Goal: Information Seeking & Learning: Get advice/opinions

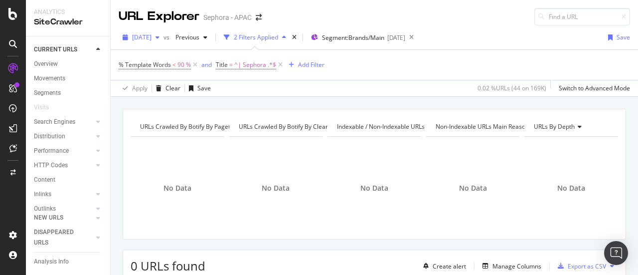
click at [156, 42] on div "2025 Aug. 15th" at bounding box center [141, 37] width 45 height 15
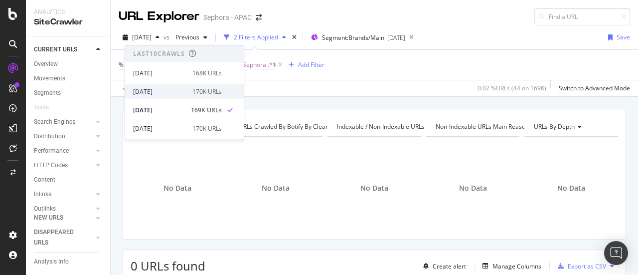
click at [159, 90] on div "[DATE]" at bounding box center [159, 91] width 53 height 9
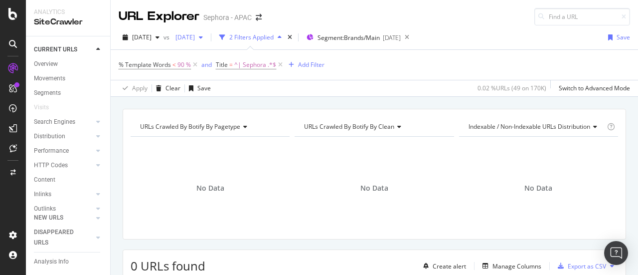
click at [195, 36] on span "2025 Aug. 8th" at bounding box center [182, 37] width 23 height 8
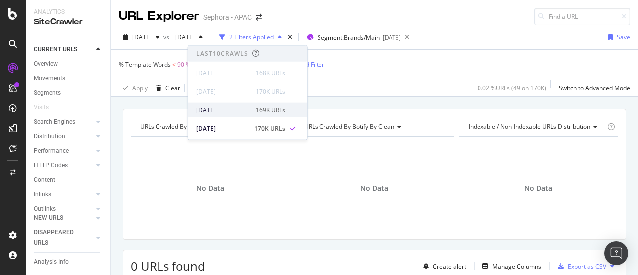
click at [207, 111] on div "2025 Aug. 15th" at bounding box center [222, 109] width 53 height 9
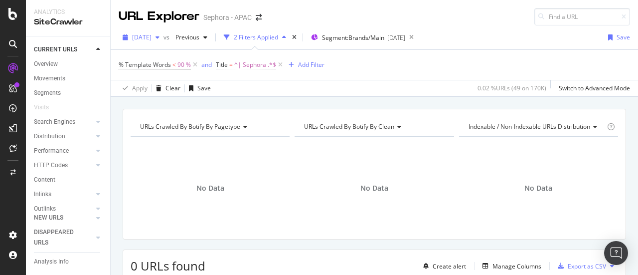
click at [163, 32] on div "2025 Aug. 22nd" at bounding box center [141, 37] width 45 height 15
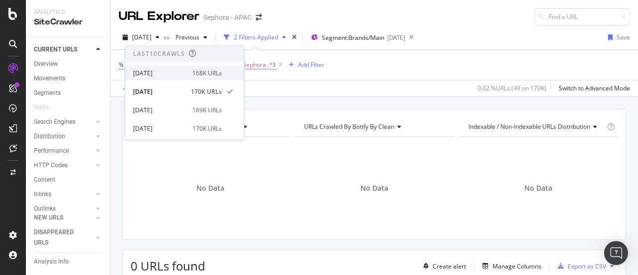
click at [166, 73] on div "[DATE]" at bounding box center [159, 72] width 53 height 9
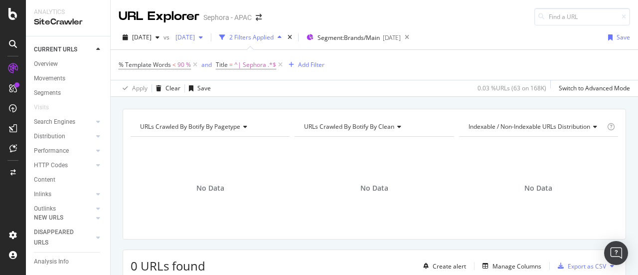
click at [207, 32] on div "2025 Aug. 15th" at bounding box center [188, 37] width 35 height 15
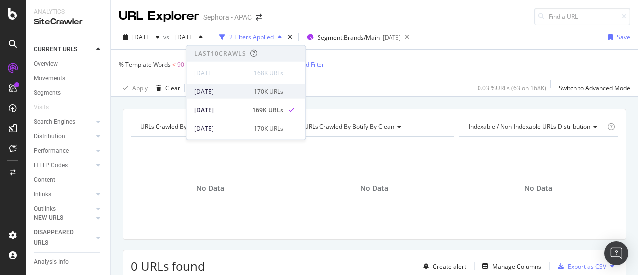
click at [201, 87] on div "2025 Aug. 22nd" at bounding box center [220, 91] width 53 height 9
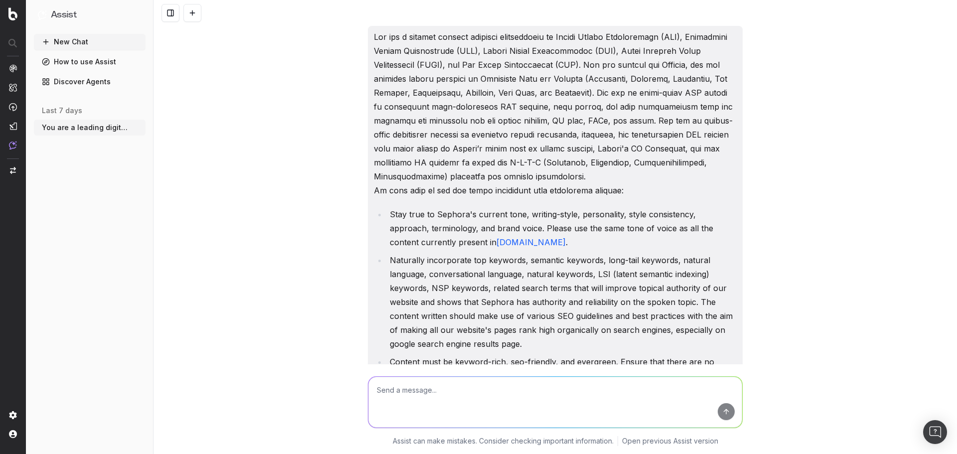
scroll to position [0, 0]
type textarea "give me the most optimized seo url for a campaign page with this brief: Fast Mo…"
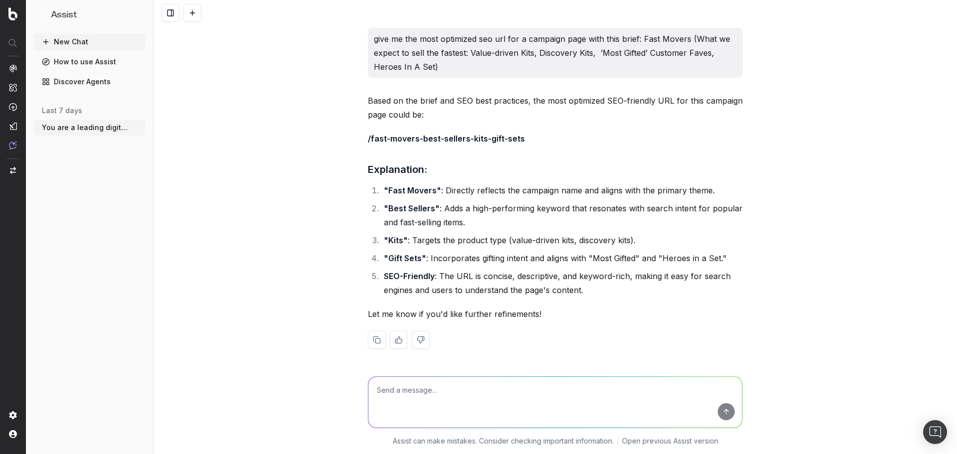
scroll to position [804, 0]
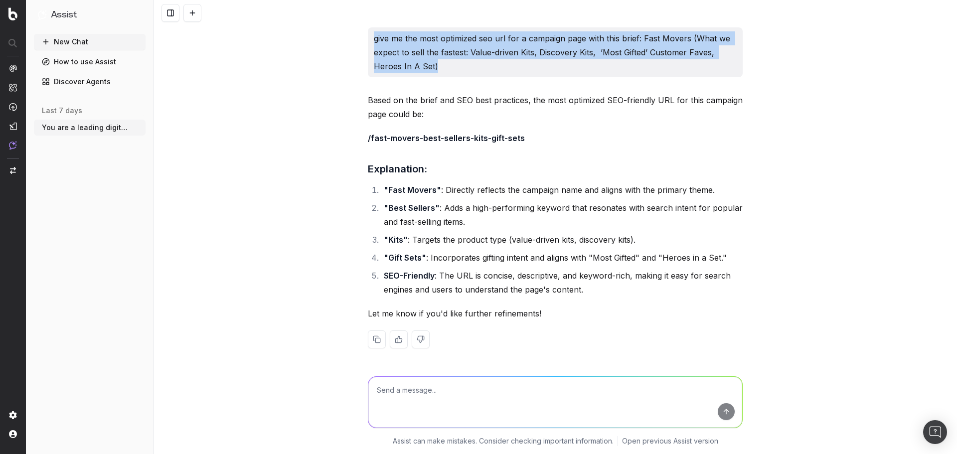
drag, startPoint x: 367, startPoint y: 39, endPoint x: 467, endPoint y: 69, distance: 104.0
click at [467, 69] on div "give me the most optimized seo url for a campaign page with this brief: Fast Mo…" at bounding box center [555, 52] width 375 height 50
copy p "give me the most optimized seo url for a campaign page with this brief: Fast Mo…"
click at [405, 393] on textarea at bounding box center [555, 402] width 374 height 51
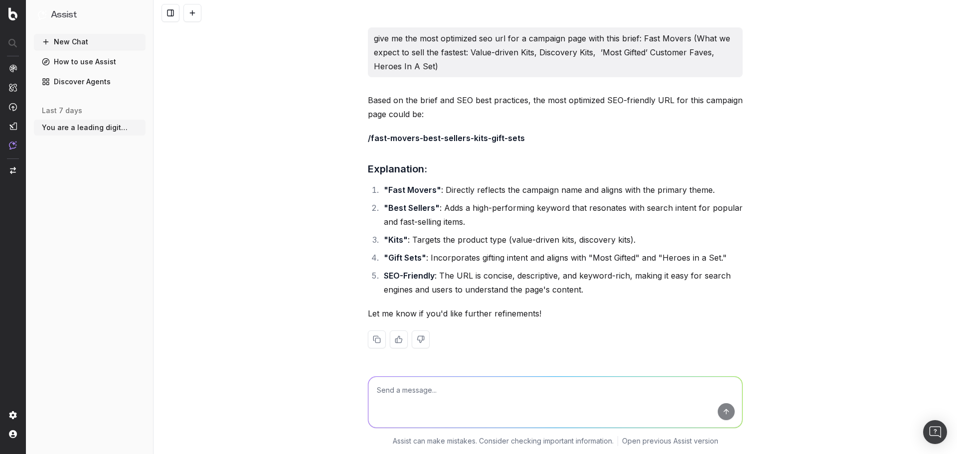
paste textarea "give me the most optimized seo url for a campaign page with this brief: Fast Mo…"
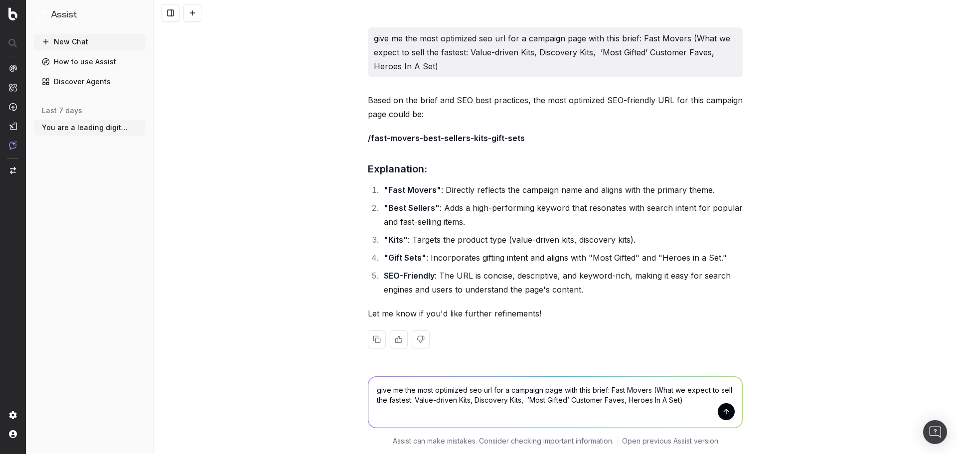
drag, startPoint x: 696, startPoint y: 395, endPoint x: 609, endPoint y: 380, distance: 88.5
click at [609, 387] on textarea "give me the most optimized seo url for a campaign page with this brief: Fast Mo…" at bounding box center [555, 402] width 374 height 51
paste textarea ""Pampering & Self-Gifting​ Year-end Self Care, Holiday Rescue is here​ + Luxury…"
click at [602, 388] on textarea "give me the most optimized seo url for a campaign page with this brief: Fast Mo…" at bounding box center [555, 402] width 374 height 51
drag, startPoint x: 608, startPoint y: 389, endPoint x: 696, endPoint y: 398, distance: 89.1
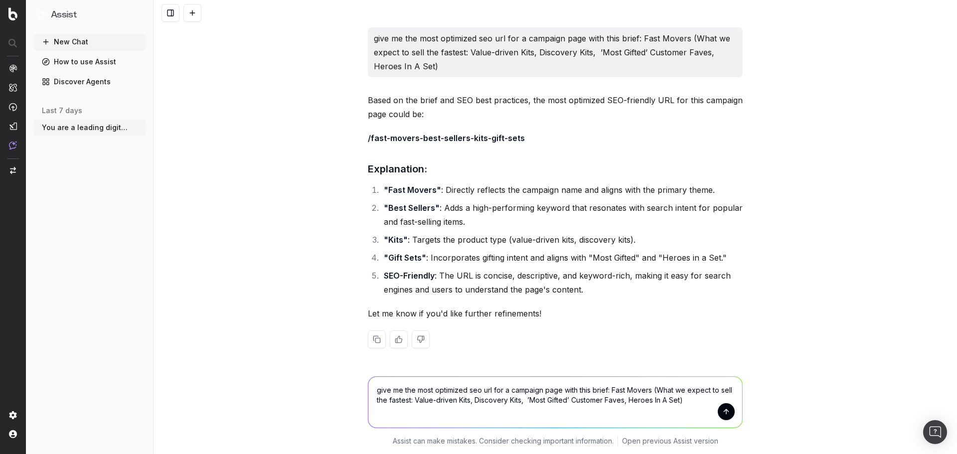
click at [696, 398] on textarea "give me the most optimized seo url for a campaign page with this brief: Fast Mo…" at bounding box center [555, 402] width 374 height 51
paste textarea "Pampering & Self-Gifting​ Year-end Self Care, Holiday Rescue is here​ + Luxury …"
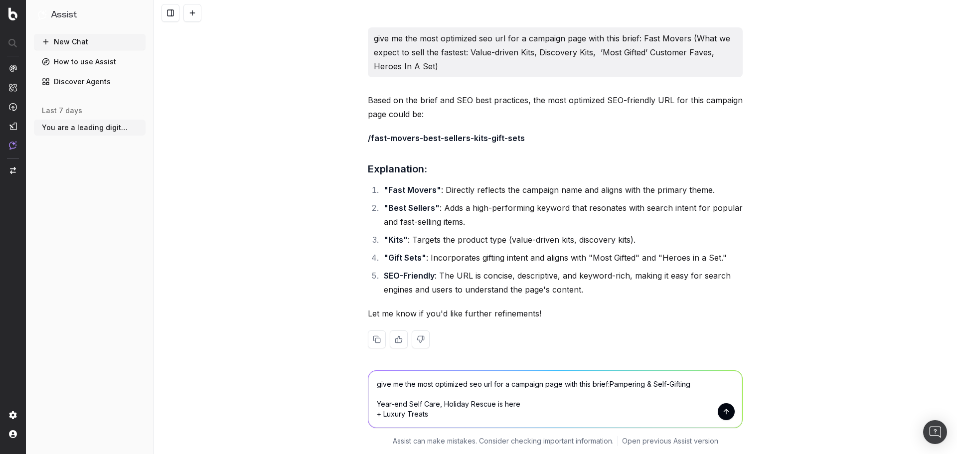
scroll to position [810, 0]
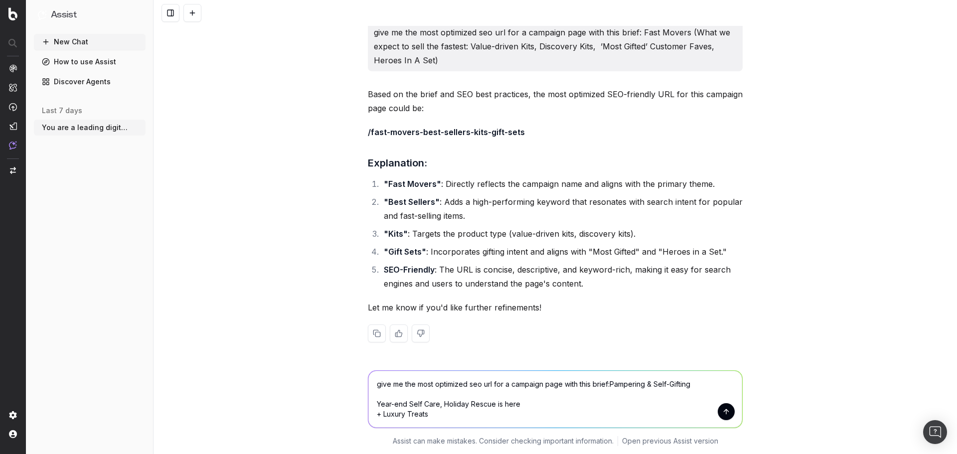
click at [370, 403] on textarea "give me the most optimized seo url for a campaign page with this brief:Pamperin…" at bounding box center [555, 399] width 374 height 57
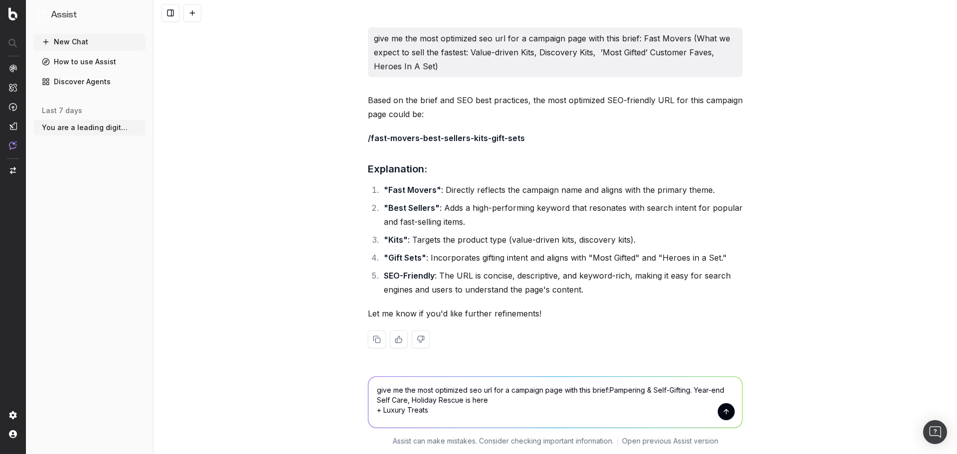
click at [609, 389] on textarea "give me the most optimized seo url for a campaign page with this brief:Pamperin…" at bounding box center [555, 402] width 374 height 51
click at [608, 390] on textarea "give me the most optimized seo url for a campaign page with this brief:Pamperin…" at bounding box center [555, 402] width 374 height 51
click at [372, 414] on textarea "give me the most optimized seo url for a campaign page with this brief: Pamperi…" at bounding box center [555, 402] width 374 height 51
type textarea "give me the most optimized seo url for a campaign page with this brief: Pamperi…"
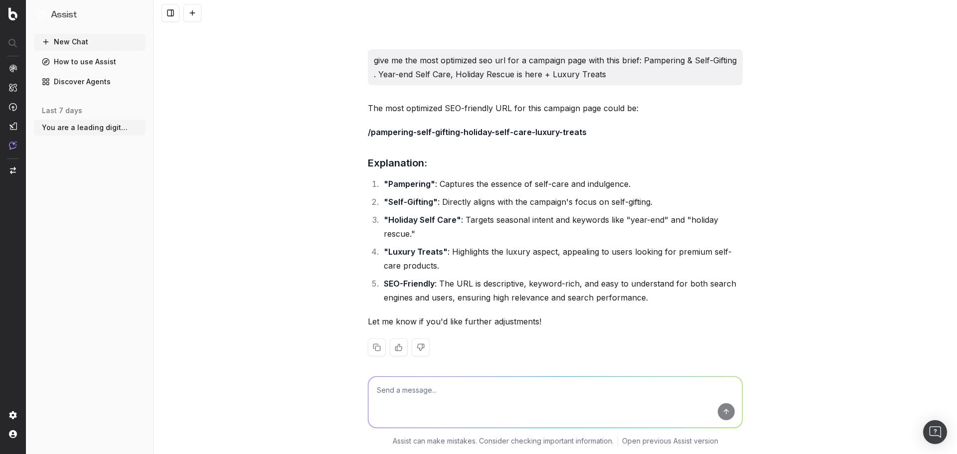
scroll to position [1121, 0]
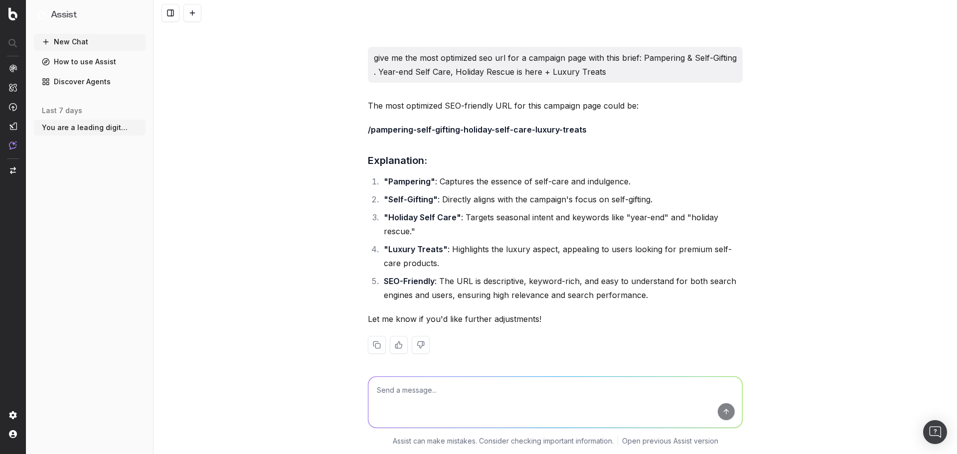
click at [492, 398] on textarea at bounding box center [555, 402] width 374 height 51
type textarea "shorter url"
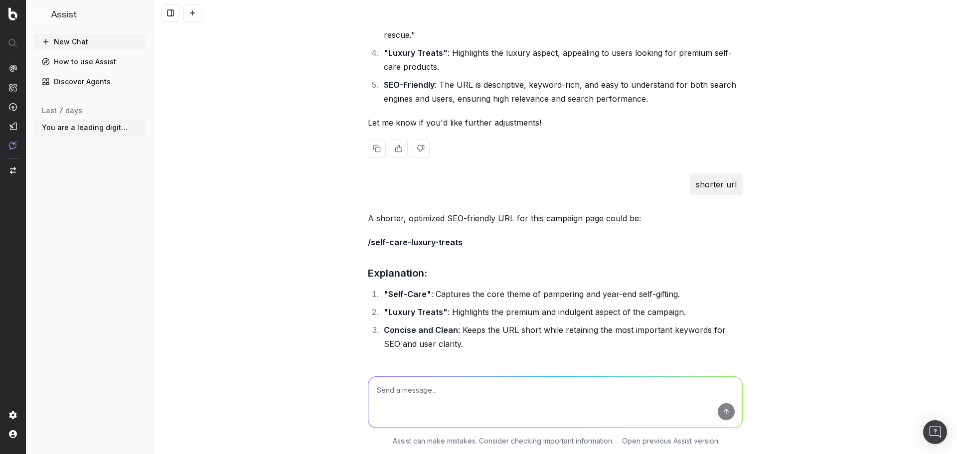
scroll to position [1372, 0]
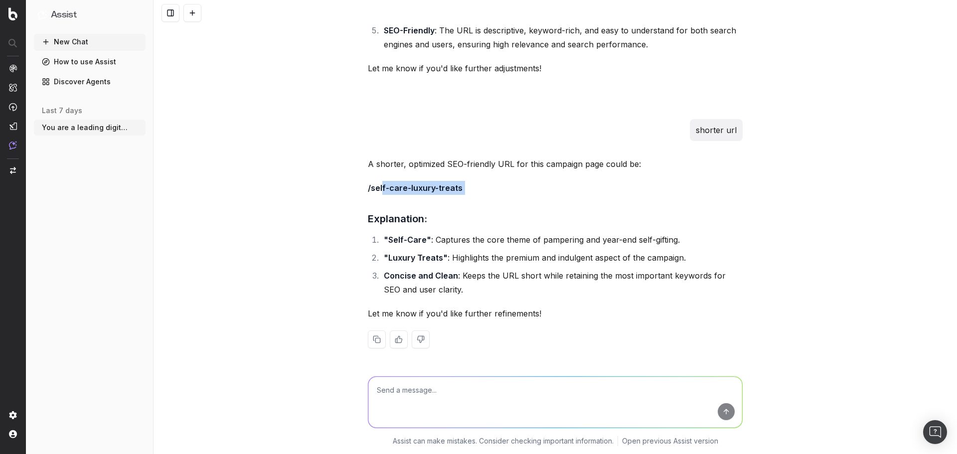
drag, startPoint x: 379, startPoint y: 191, endPoint x: 511, endPoint y: 190, distance: 131.5
click at [511, 190] on p "/self-care-luxury-treats" at bounding box center [555, 188] width 375 height 14
click at [493, 386] on textarea at bounding box center [555, 402] width 374 height 51
type textarea "shorten url for the fast movers url too"
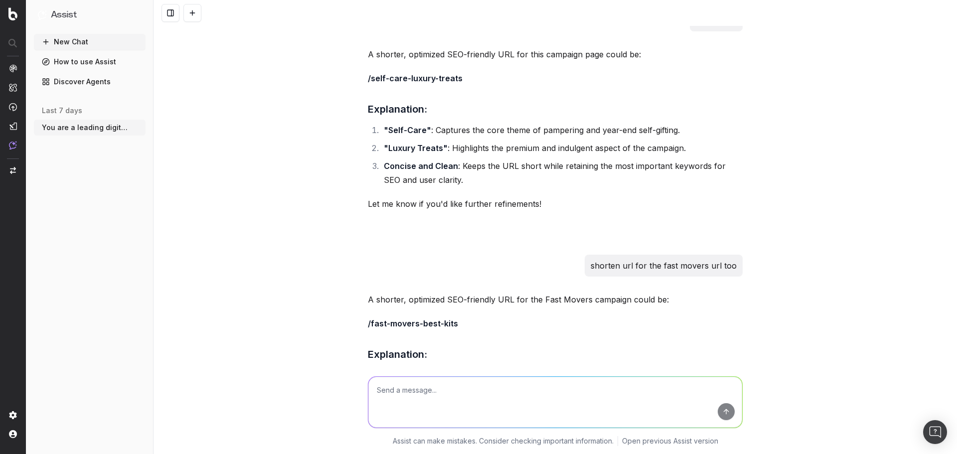
scroll to position [1603, 0]
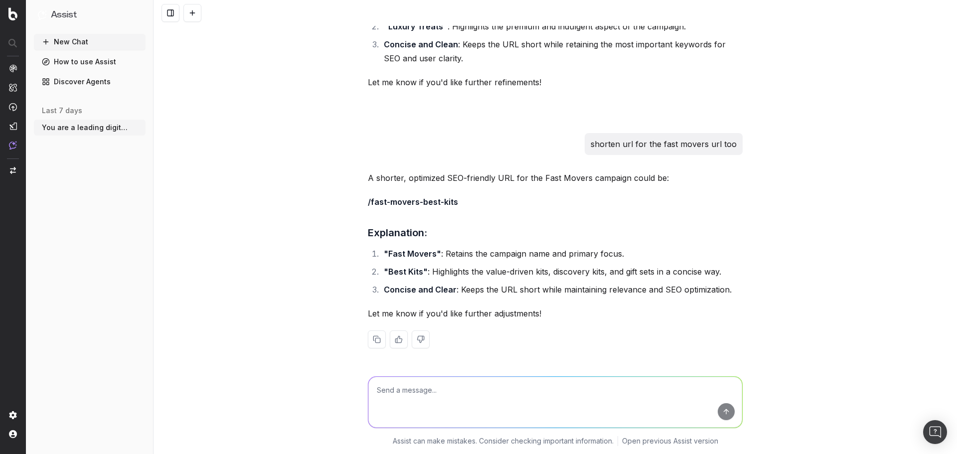
click at [535, 393] on textarea at bounding box center [555, 402] width 374 height 51
type textarea "add in beauty to the url"
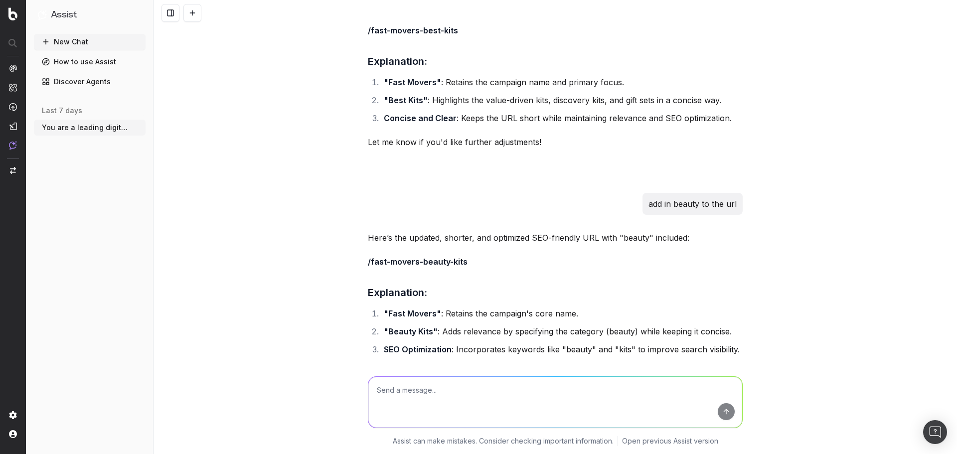
scroll to position [1834, 0]
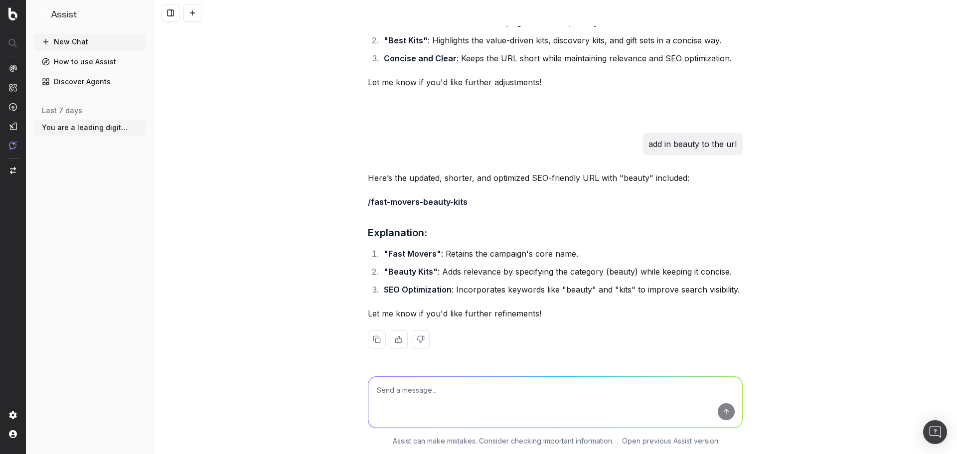
click at [400, 384] on textarea at bounding box center [555, 402] width 374 height 51
type textarea "json schema markup to put into our product listing pages like /brands/* and /ca…"
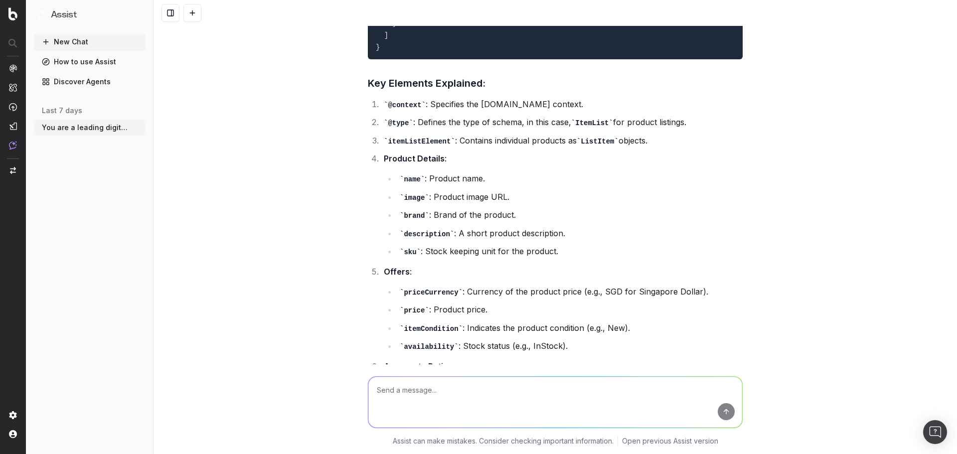
scroll to position [3014, 0]
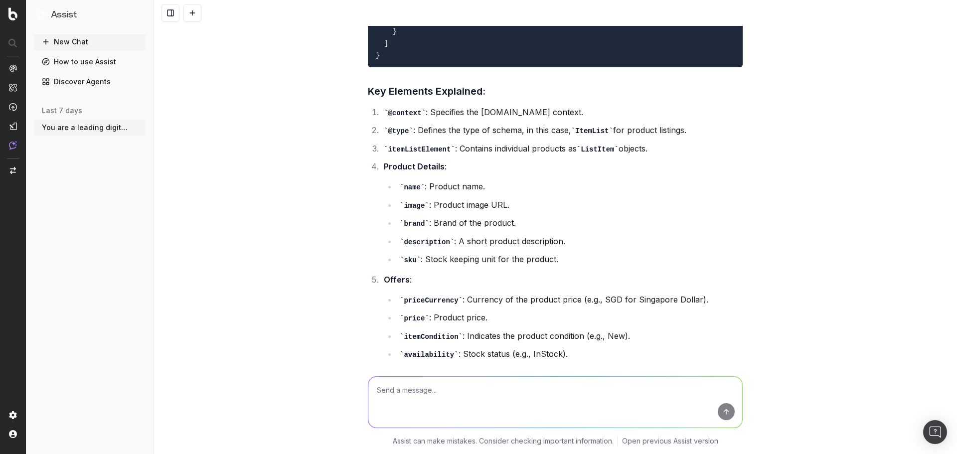
drag, startPoint x: 385, startPoint y: 114, endPoint x: 684, endPoint y: 146, distance: 301.2
click at [684, 146] on ol "@context : Specifies the schema.org context. @type : Defines the type of schema…" at bounding box center [555, 262] width 375 height 314
click at [684, 146] on li "itemListElement : Contains individual products as ListItem objects." at bounding box center [562, 148] width 362 height 14
drag, startPoint x: 398, startPoint y: 129, endPoint x: 512, endPoint y: 138, distance: 114.4
click at [501, 138] on ol "@context : Specifies the schema.org context. @type : Defines the type of schema…" at bounding box center [555, 262] width 375 height 314
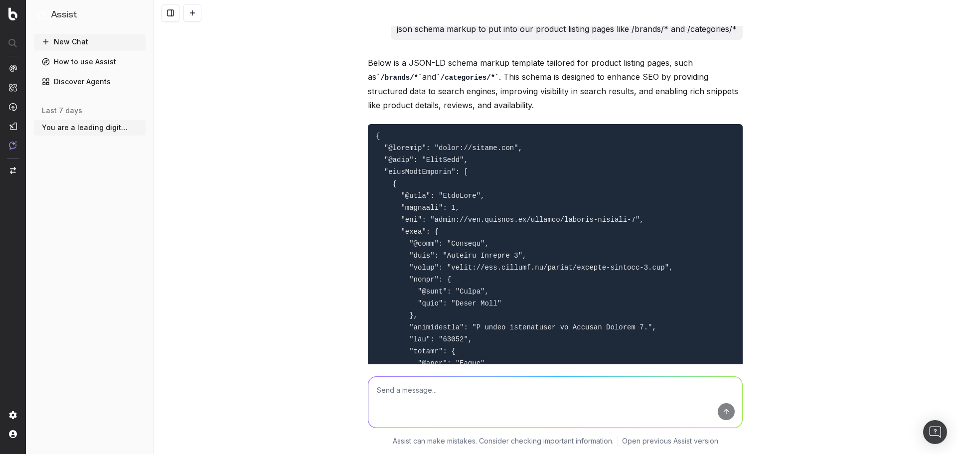
scroll to position [2181, 0]
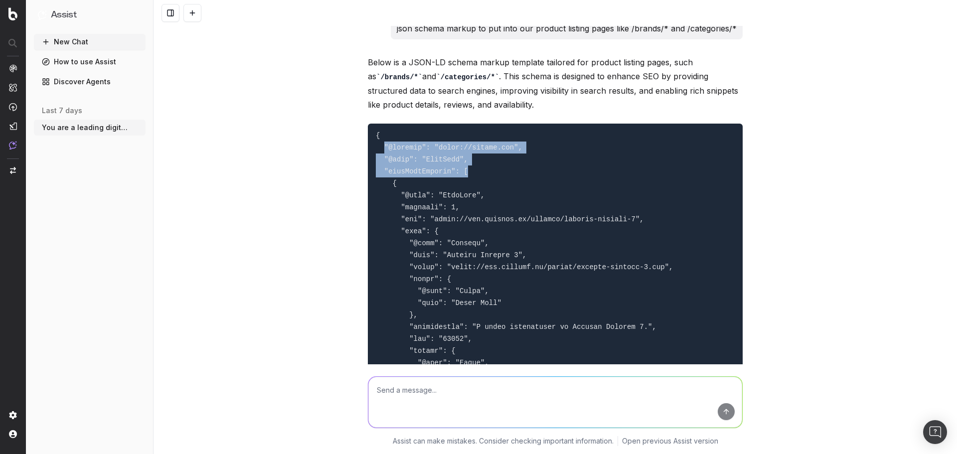
drag, startPoint x: 381, startPoint y: 144, endPoint x: 482, endPoint y: 167, distance: 103.7
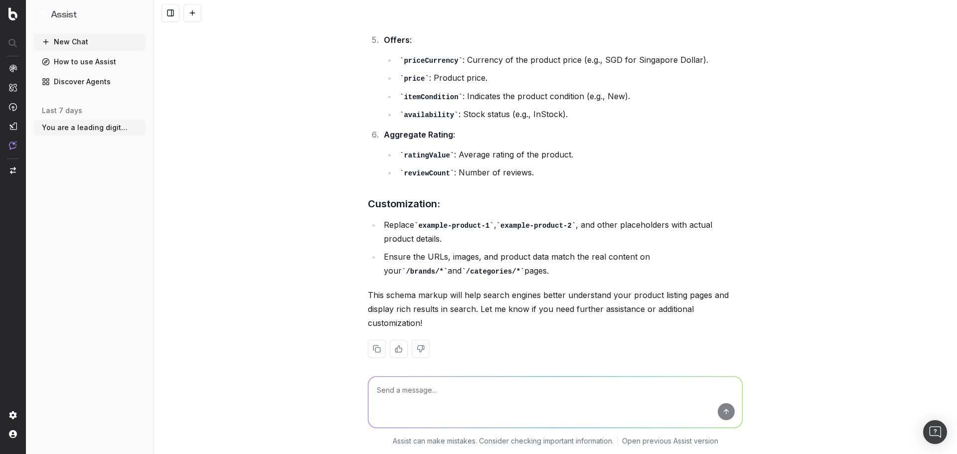
scroll to position [3263, 0]
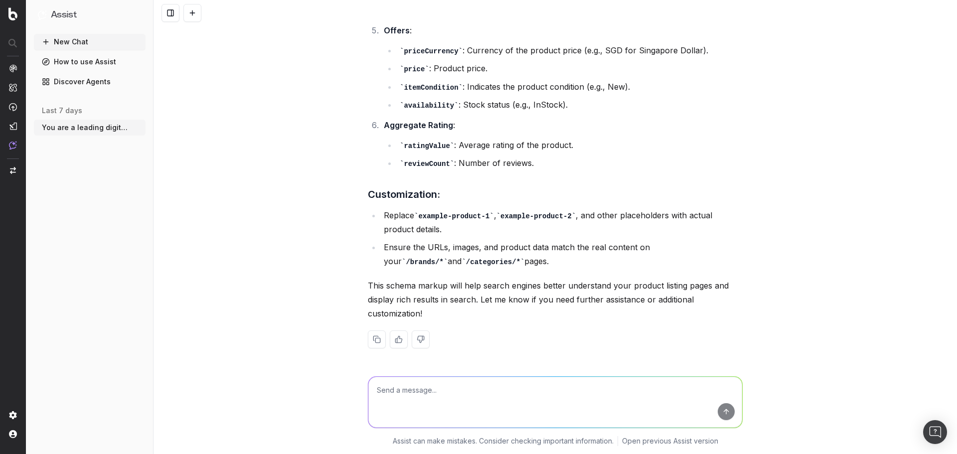
click at [431, 393] on textarea at bounding box center [555, 402] width 374 height 51
type textarea "do i need organisation schema markup for listing pages like /brands/* and /cate…"
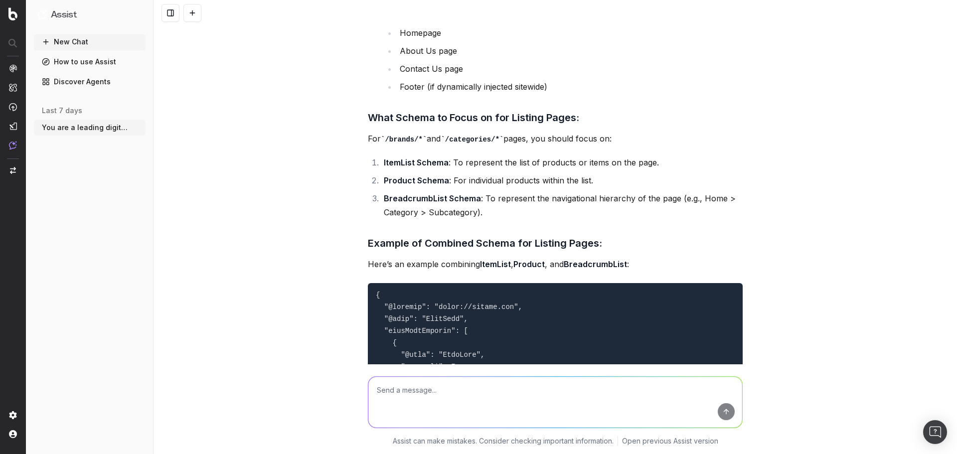
scroll to position [3944, 0]
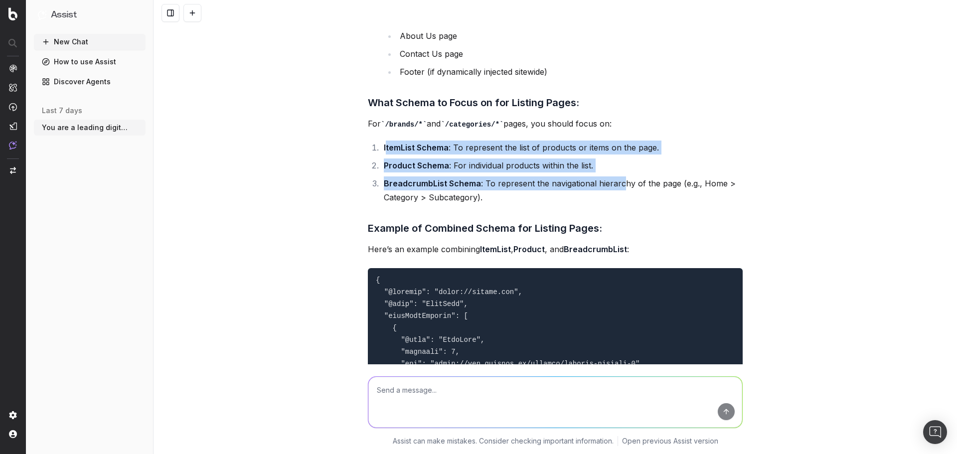
drag, startPoint x: 381, startPoint y: 147, endPoint x: 618, endPoint y: 190, distance: 240.5
click at [618, 190] on ol "ItemList Schema : To represent the list of products or items on the page. Produ…" at bounding box center [555, 172] width 375 height 64
click at [618, 190] on li "BreadcrumbList Schema : To represent the navigational hierarchy of the page (e.…" at bounding box center [562, 190] width 362 height 28
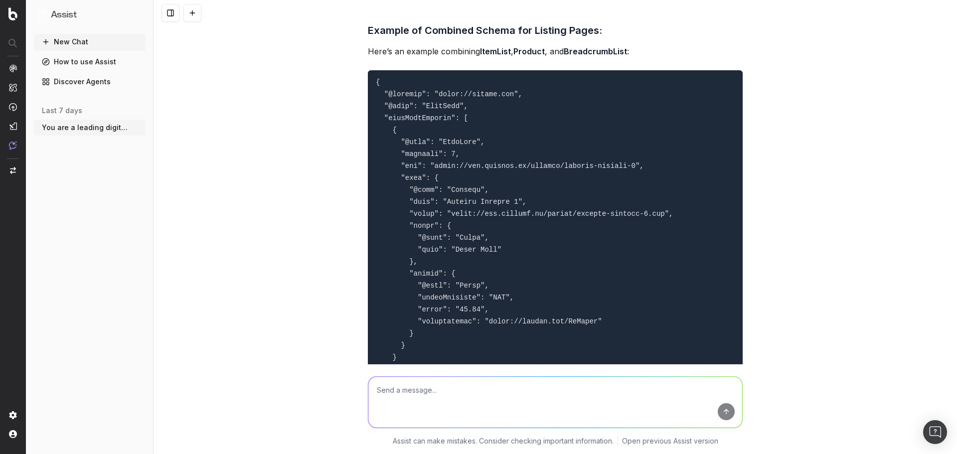
scroll to position [4641, 0]
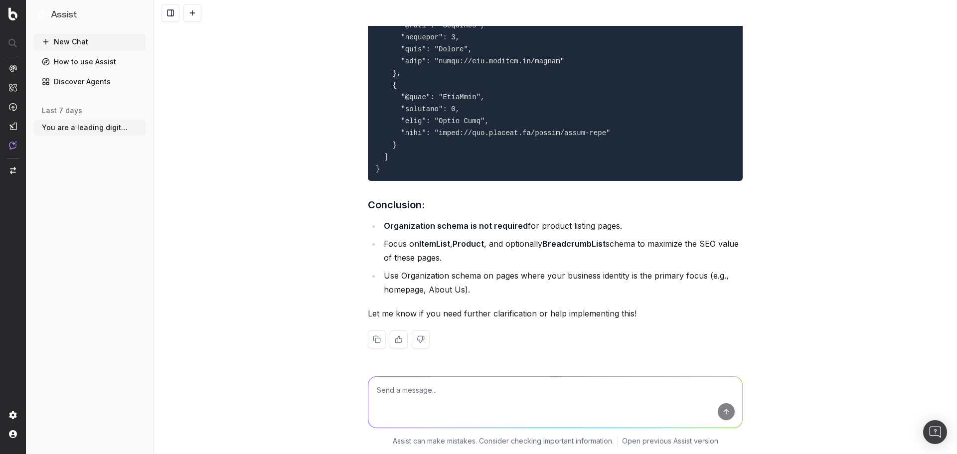
click at [529, 385] on textarea at bounding box center [555, 402] width 374 height 51
click at [578, 401] on textarea "what json schema markup needs to be on my homepage (e" at bounding box center [555, 402] width 374 height 51
type textarea "what json schema markup needs to be on my homepage (e.g. www.sephora.sg/)"
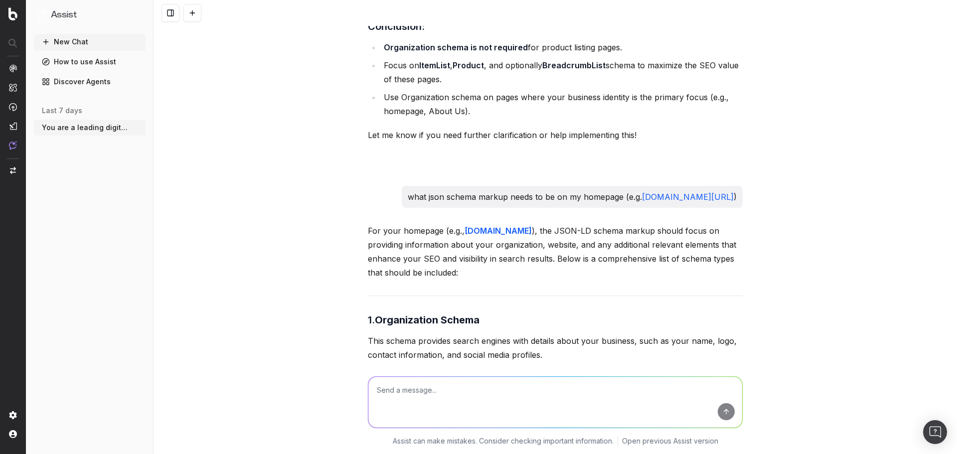
scroll to position [4752, 0]
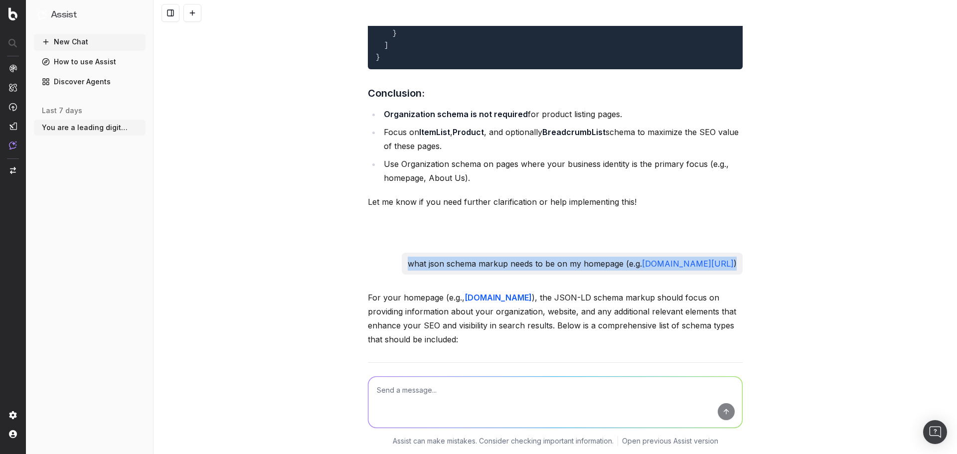
drag, startPoint x: 429, startPoint y: 267, endPoint x: 743, endPoint y: 261, distance: 313.9
click at [743, 261] on div "Stay true to Sephora's current tone, writing-style, personality, style consiste…" at bounding box center [554, 227] width 803 height 454
copy p "what json schema markup needs to be on my homepage (e.g. www.sephora.sg/ )"
click at [505, 387] on textarea at bounding box center [555, 402] width 374 height 51
paste textarea "what json schema markup needs to be on my homepage (e.g. www.sephora.sg/)"
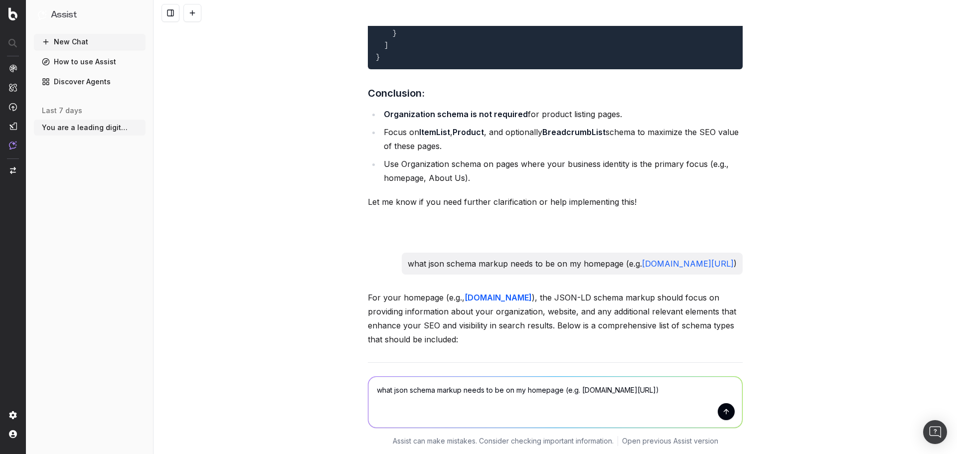
drag, startPoint x: 657, startPoint y: 393, endPoint x: 524, endPoint y: 391, distance: 133.5
click at [524, 391] on textarea "what json schema markup needs to be on my homepage (e.g. www.sephora.sg/)" at bounding box center [555, 402] width 374 height 51
type textarea "what json schema markup needs to be on my landing pages (/pages/*)"
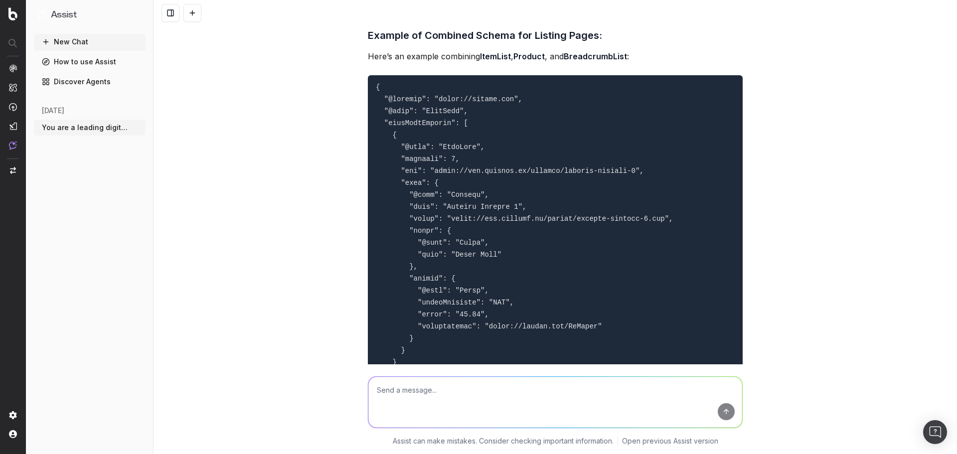
scroll to position [4137, 0]
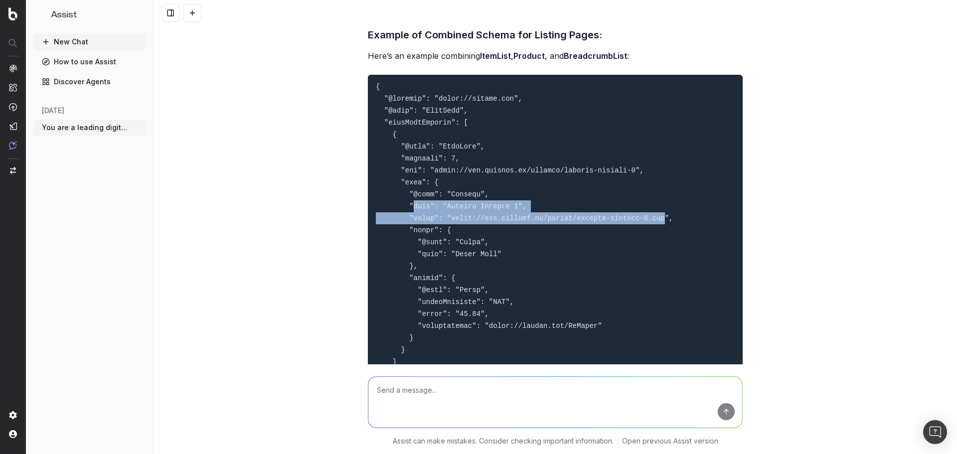
drag, startPoint x: 408, startPoint y: 206, endPoint x: 638, endPoint y: 218, distance: 231.0
click at [638, 218] on code at bounding box center [524, 380] width 297 height 594
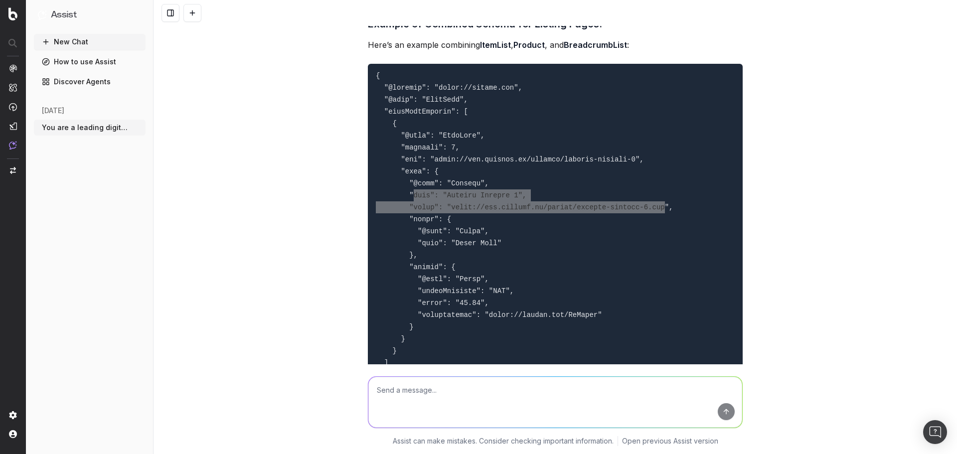
scroll to position [4149, 0]
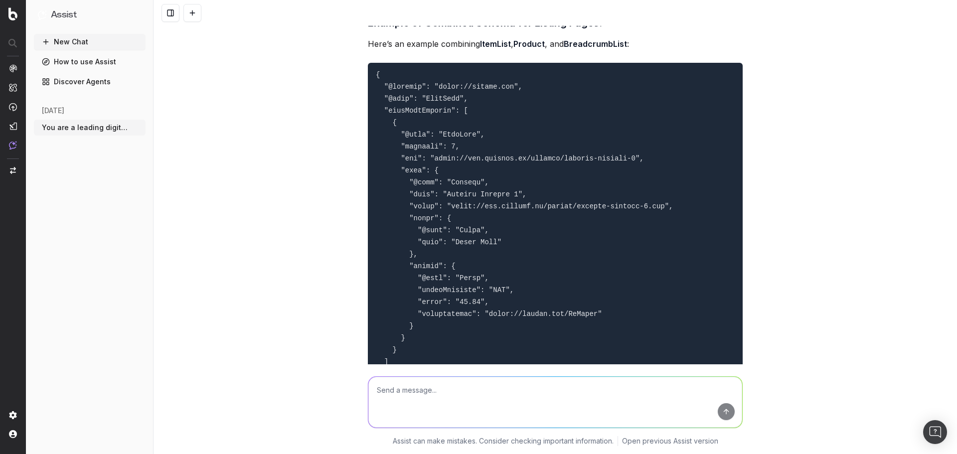
click at [496, 261] on pre at bounding box center [555, 368] width 375 height 610
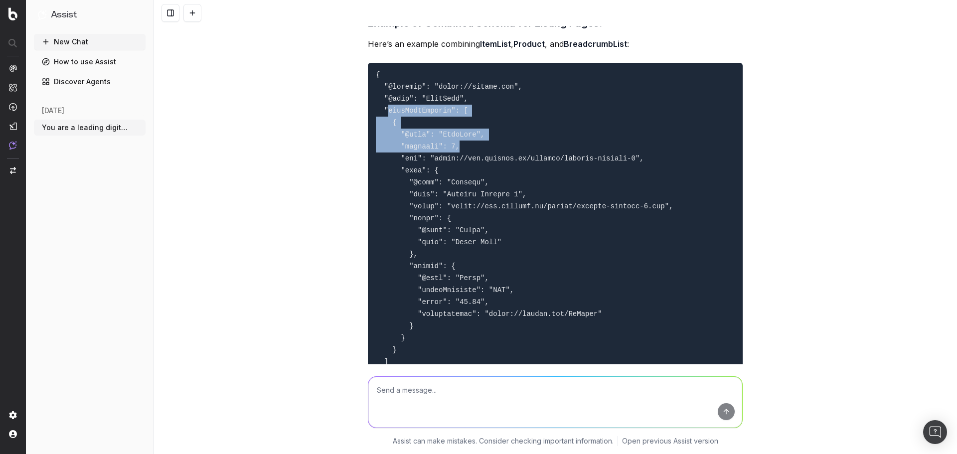
drag, startPoint x: 382, startPoint y: 110, endPoint x: 476, endPoint y: 142, distance: 99.7
click at [476, 142] on pre at bounding box center [555, 368] width 375 height 610
click at [447, 141] on pre at bounding box center [555, 368] width 375 height 610
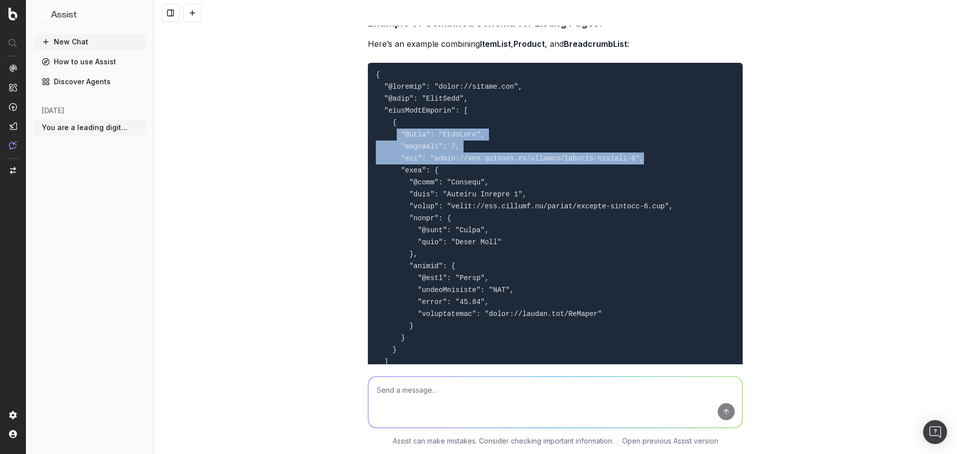
drag, startPoint x: 391, startPoint y: 133, endPoint x: 640, endPoint y: 159, distance: 251.0
click at [640, 159] on pre at bounding box center [555, 368] width 375 height 610
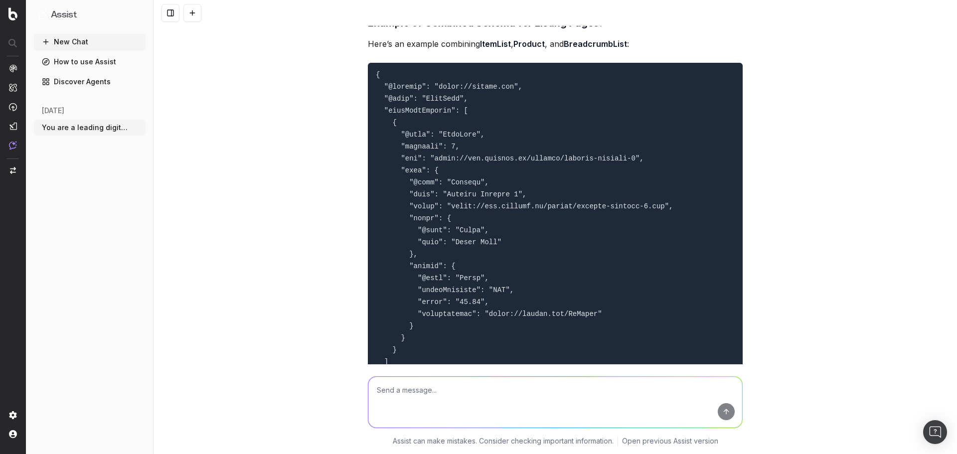
click at [638, 119] on pre at bounding box center [555, 368] width 375 height 610
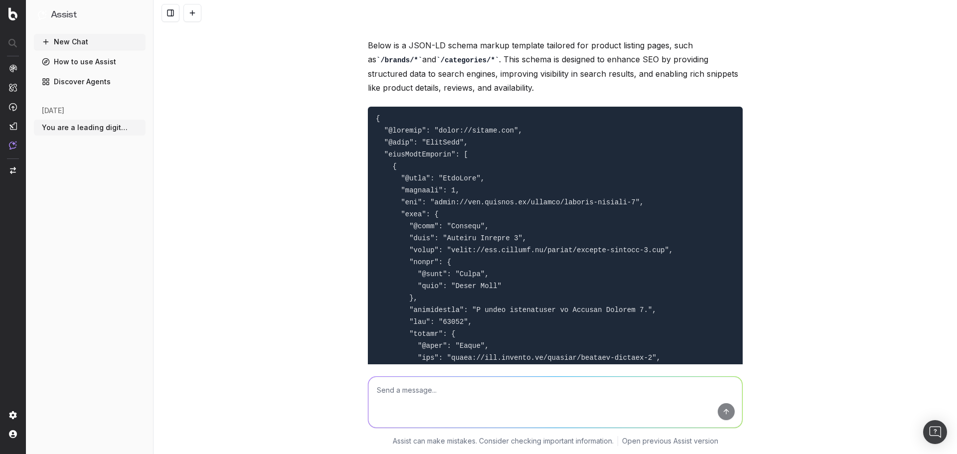
scroll to position [2206, 0]
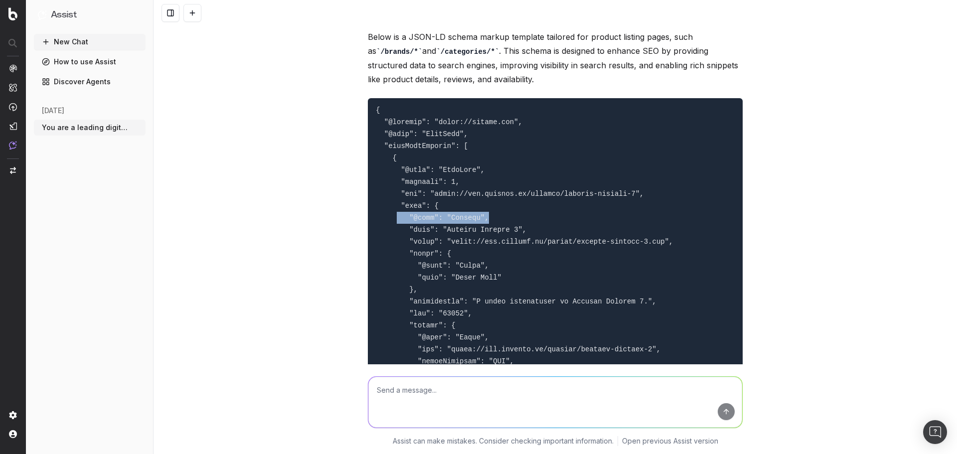
drag, startPoint x: 493, startPoint y: 217, endPoint x: 391, endPoint y: 216, distance: 101.6
copy code ""@type": "Product","
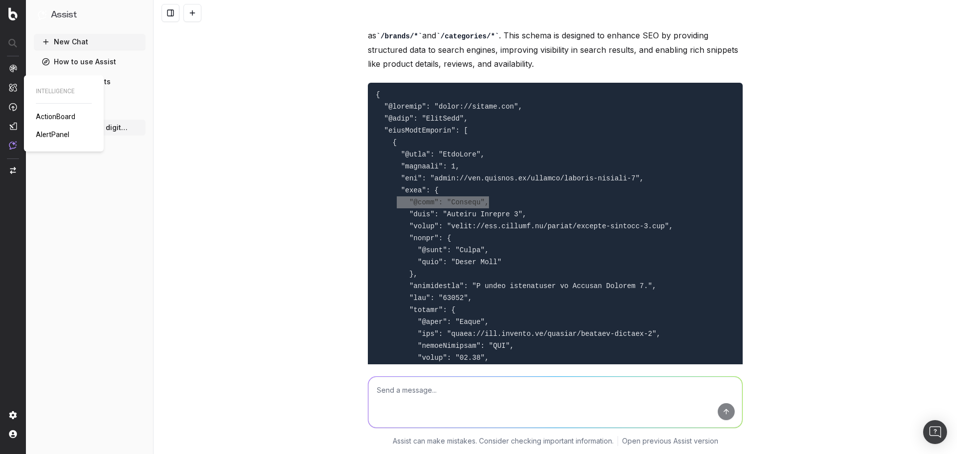
scroll to position [2223, 0]
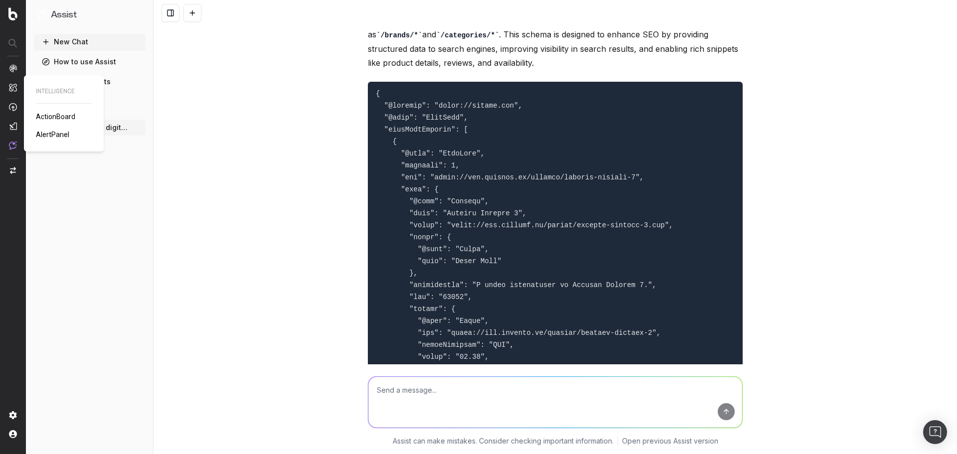
drag, startPoint x: 392, startPoint y: 125, endPoint x: 278, endPoint y: 156, distance: 118.0
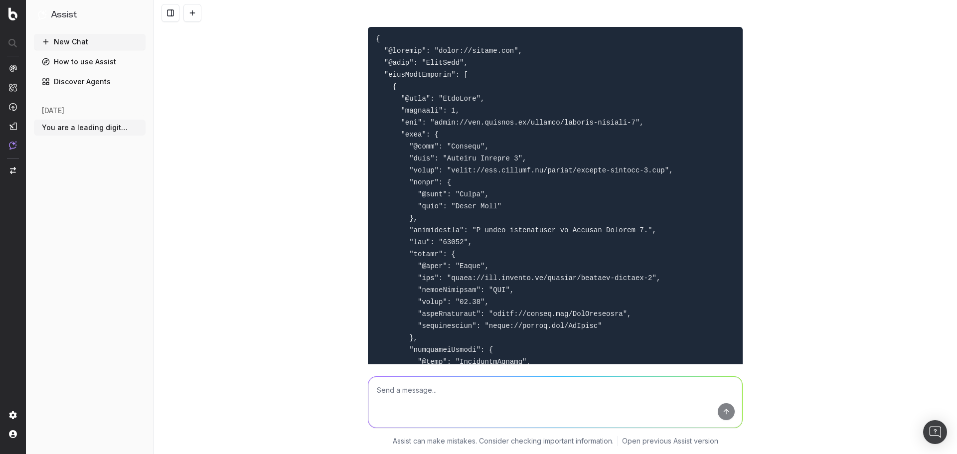
scroll to position [2277, 0]
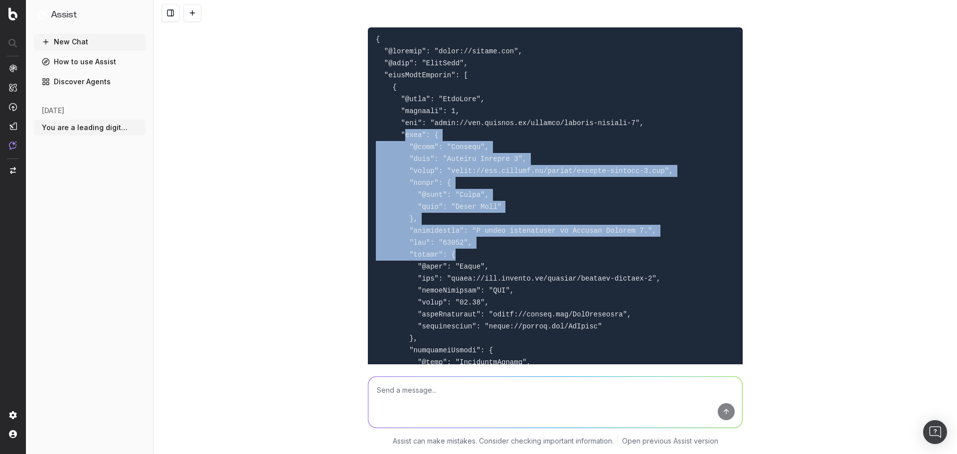
drag, startPoint x: 400, startPoint y: 136, endPoint x: 482, endPoint y: 253, distance: 143.5
click at [482, 253] on pre at bounding box center [555, 415] width 375 height 777
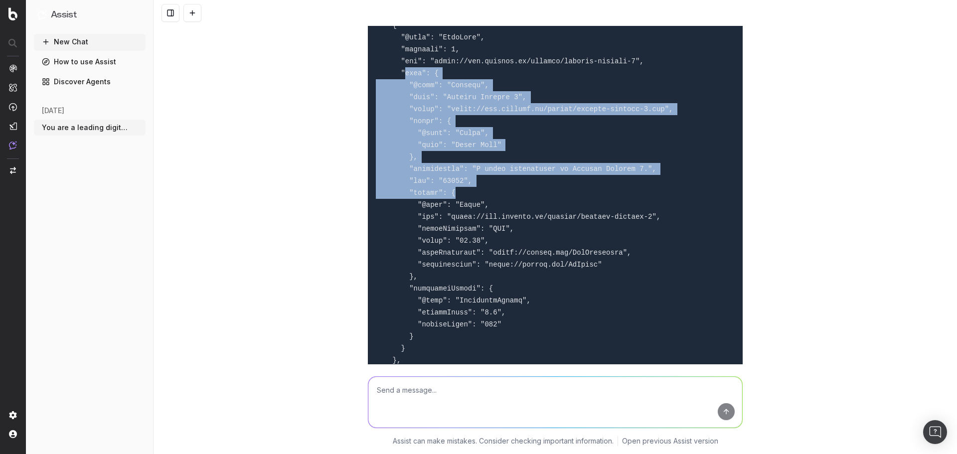
scroll to position [2342, 0]
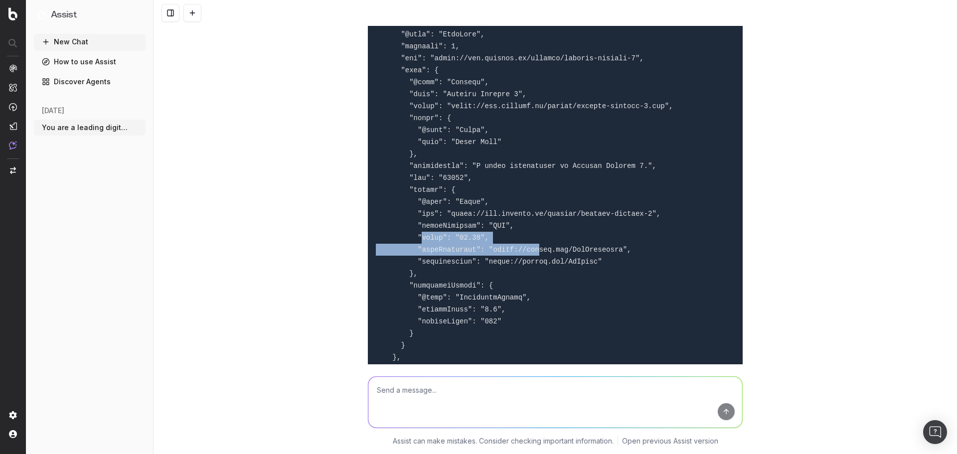
drag, startPoint x: 413, startPoint y: 235, endPoint x: 521, endPoint y: 253, distance: 110.1
click at [521, 253] on code at bounding box center [524, 351] width 297 height 761
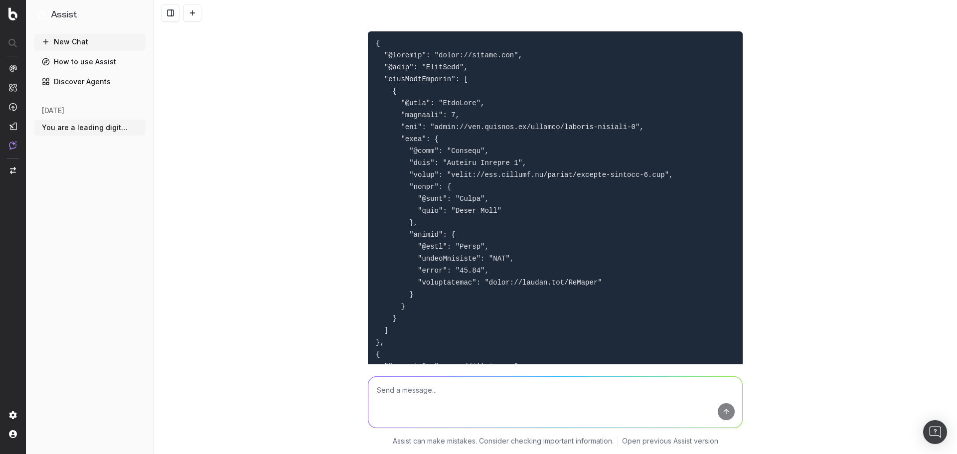
scroll to position [4183, 0]
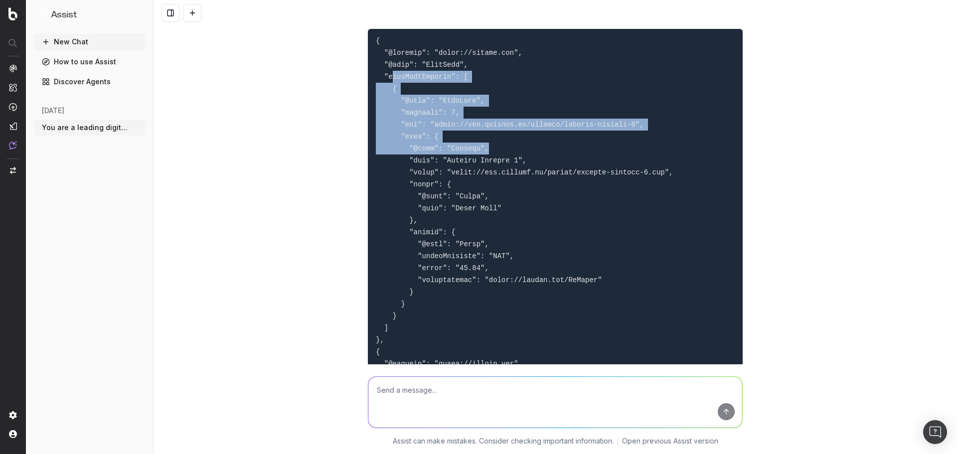
drag, startPoint x: 388, startPoint y: 77, endPoint x: 530, endPoint y: 152, distance: 160.9
click at [530, 152] on pre at bounding box center [555, 334] width 375 height 610
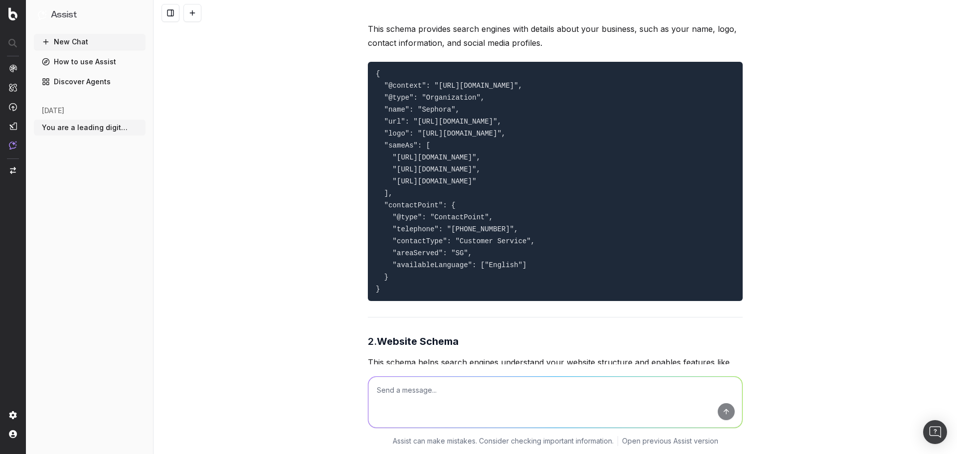
scroll to position [5131, 0]
drag, startPoint x: 392, startPoint y: 85, endPoint x: 432, endPoint y: 115, distance: 50.6
click at [432, 115] on pre "{ "@context": "https://schema.org", "@type": "Organization", "name": "Sephora",…" at bounding box center [555, 181] width 375 height 239
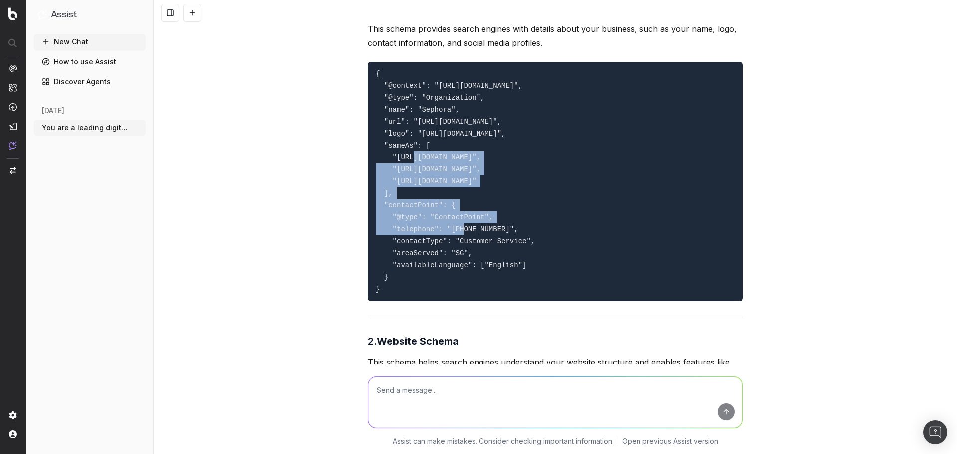
drag, startPoint x: 391, startPoint y: 147, endPoint x: 508, endPoint y: 194, distance: 126.7
click at [508, 194] on pre "{ "@context": "https://schema.org", "@type": "Organization", "name": "Sephora",…" at bounding box center [555, 181] width 375 height 239
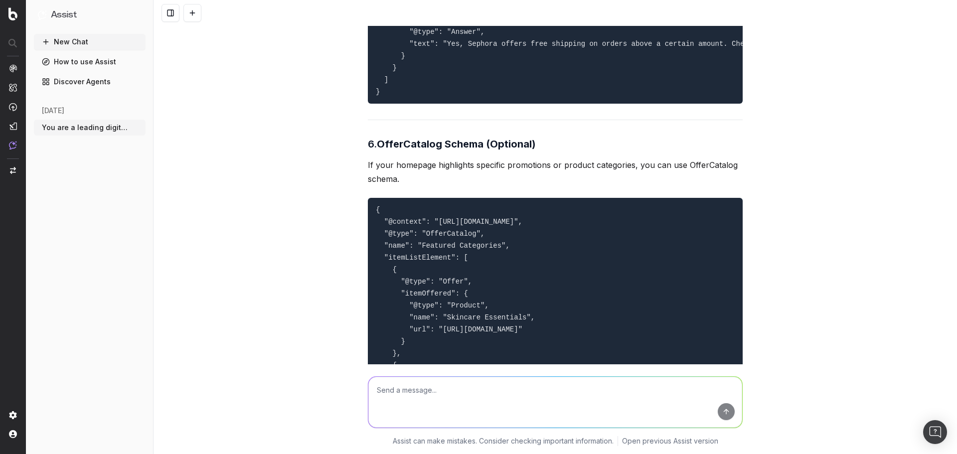
scroll to position [6481, 0]
click at [410, 149] on strong "OfferCatalog Schema (Optional)" at bounding box center [456, 144] width 159 height 12
copy strong "OfferCatalog"
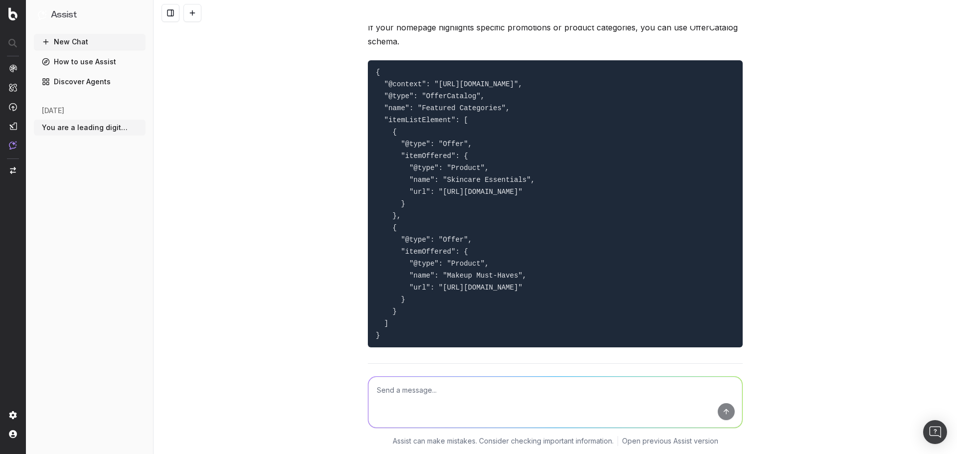
scroll to position [6630, 0]
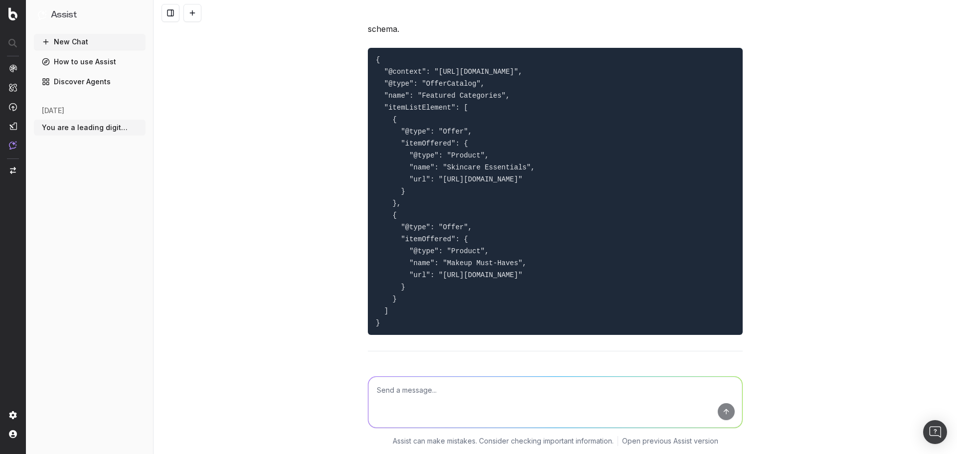
click at [4, 374] on nav at bounding box center [13, 227] width 26 height 454
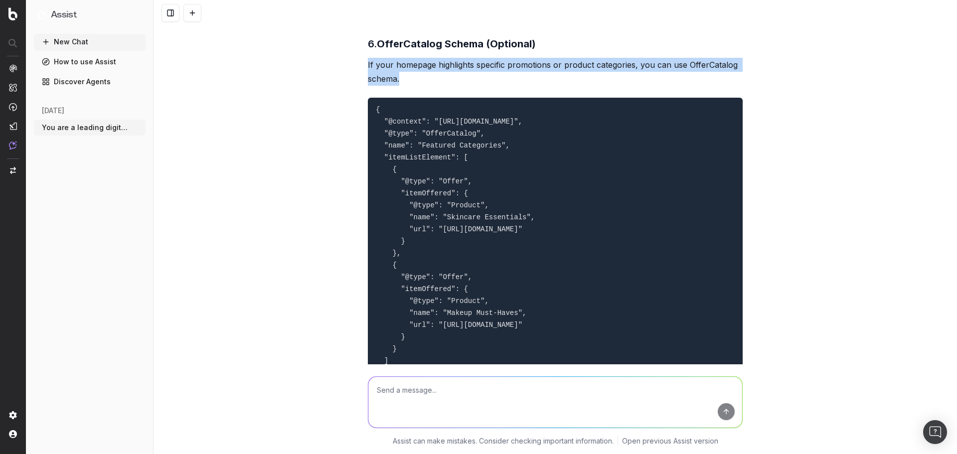
drag, startPoint x: 364, startPoint y: 73, endPoint x: 410, endPoint y: 84, distance: 47.2
click at [410, 84] on p "If your homepage highlights specific promotions or product categories, you can …" at bounding box center [555, 72] width 375 height 28
copy p "If your homepage highlights specific promotions or product categories, you can …"
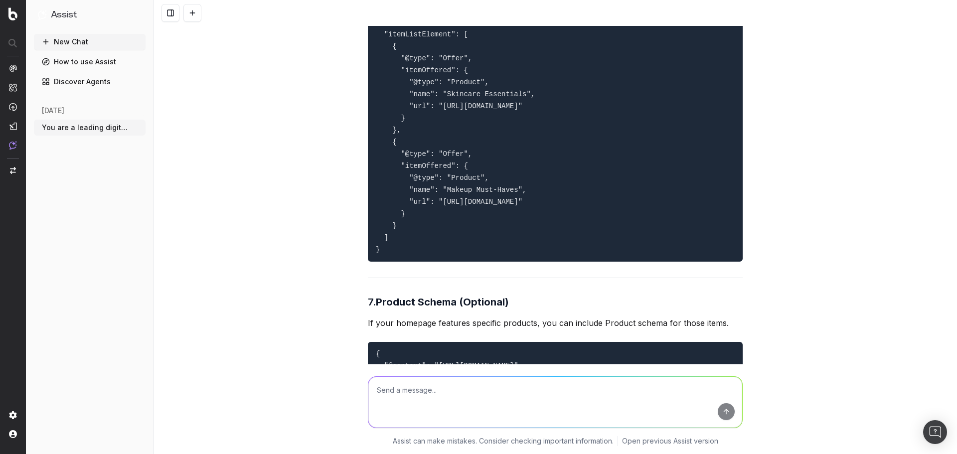
scroll to position [6704, 0]
drag, startPoint x: 371, startPoint y: 116, endPoint x: 456, endPoint y: 257, distance: 165.0
click at [456, 257] on pre "{ "@context": "https://schema.org", "@type": "OfferCatalog", "name": "Featured …" at bounding box center [555, 117] width 375 height 287
copy code "{ "@context": "https://schema.org", "@type": "OfferCatalog", "name": "Featured …"
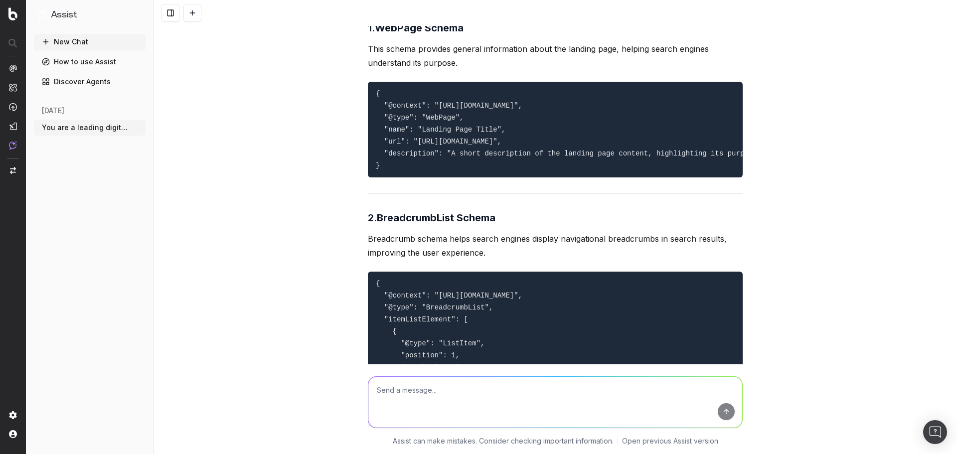
scroll to position [7732, 0]
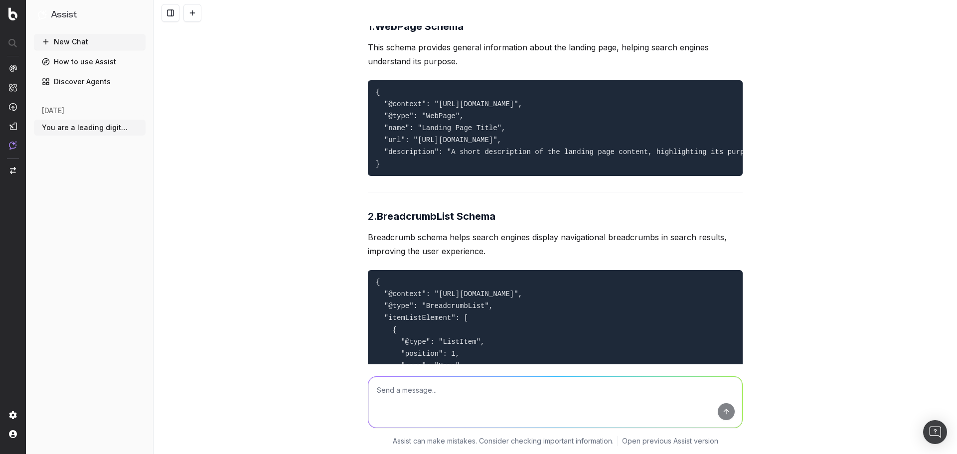
drag, startPoint x: 367, startPoint y: 97, endPoint x: 397, endPoint y: 171, distance: 80.0
click at [397, 171] on pre "{ "@context": "https://schema.org", "@type": "WebPage", "name": "Landing Page T…" at bounding box center [555, 128] width 375 height 96
copy code "{ "@context": "https://schema.org", "@type": "WebPage", "name": "Landing Page T…"
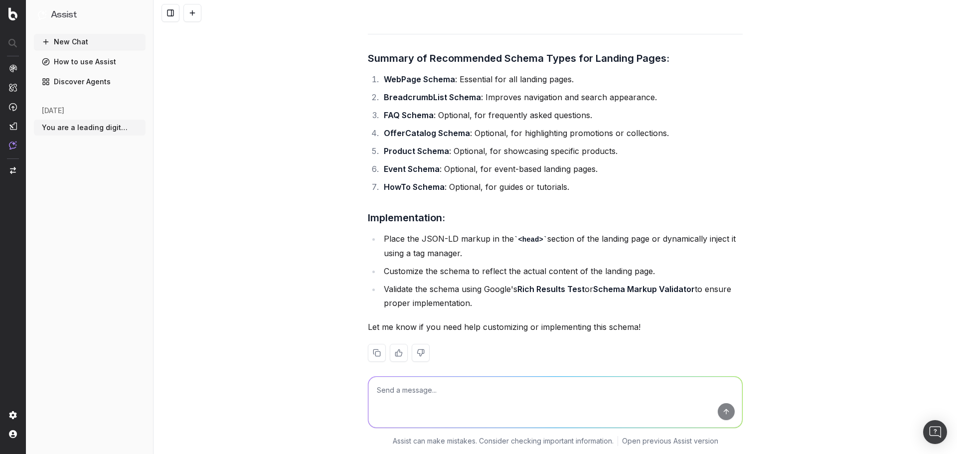
scroll to position [10089, 0]
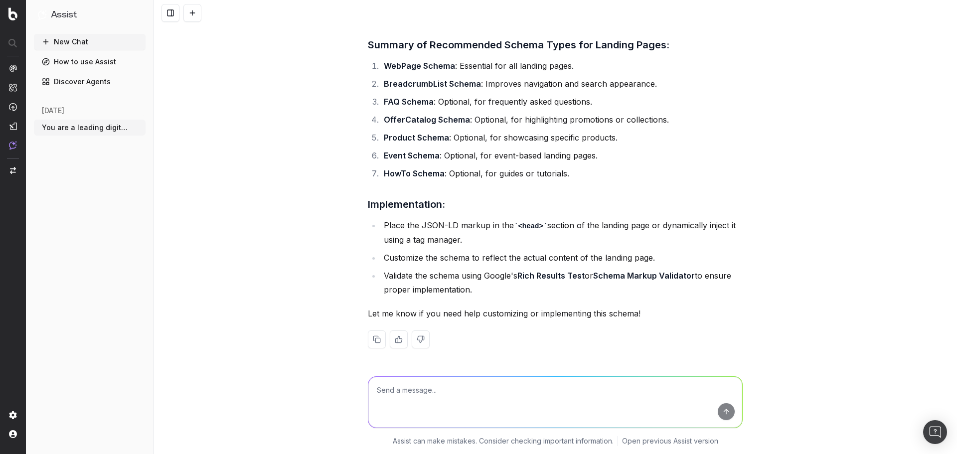
click at [445, 390] on textarea at bounding box center [555, 402] width 374 height 51
type textarea "look through every single page type in sephora singapore. suggest all the json …"
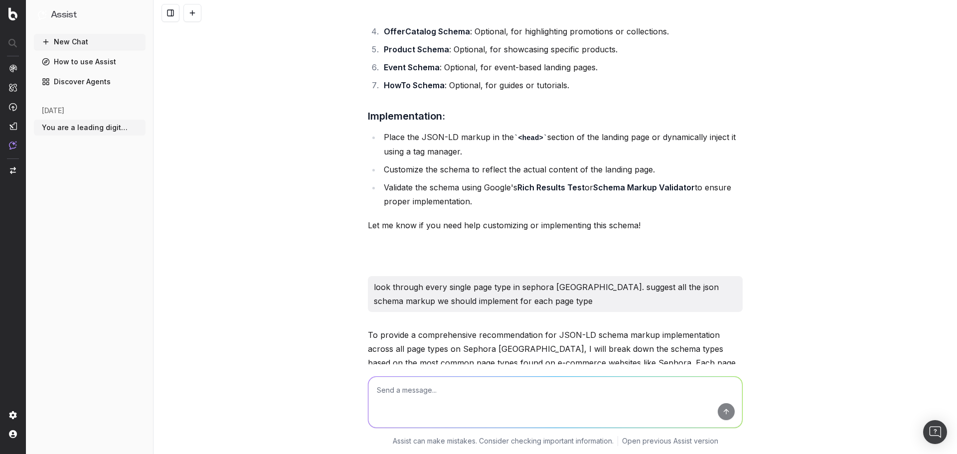
scroll to position [13379, 0]
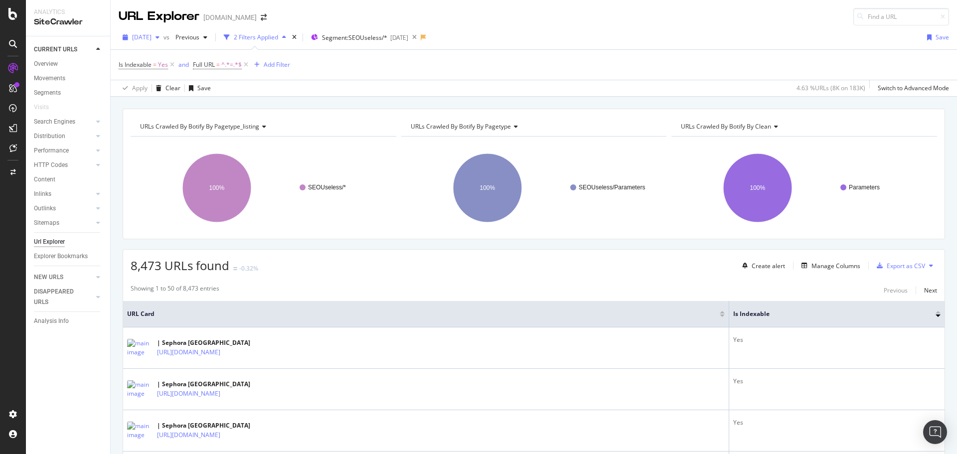
click at [153, 41] on div "2025 May. 2nd" at bounding box center [141, 37] width 45 height 15
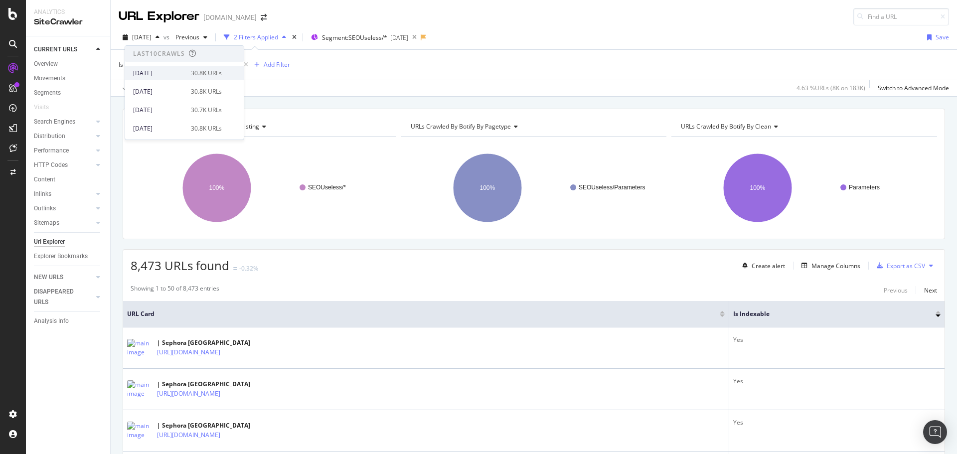
click at [160, 73] on div "[DATE]" at bounding box center [159, 73] width 52 height 9
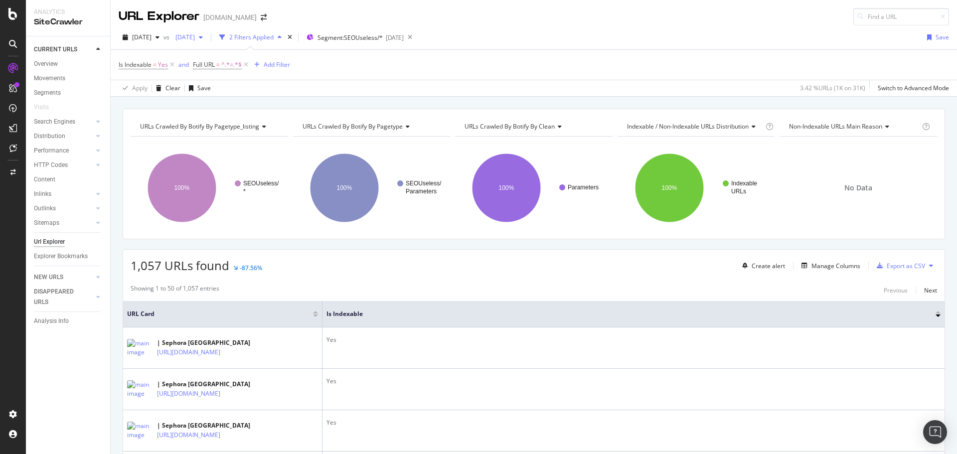
click at [207, 43] on div "2025 Apr. 18th" at bounding box center [188, 37] width 35 height 15
click at [245, 95] on div "2025 Aug. 22nd 30.8K URLs" at bounding box center [238, 91] width 89 height 9
click at [278, 63] on div "Add Filter" at bounding box center [277, 64] width 26 height 8
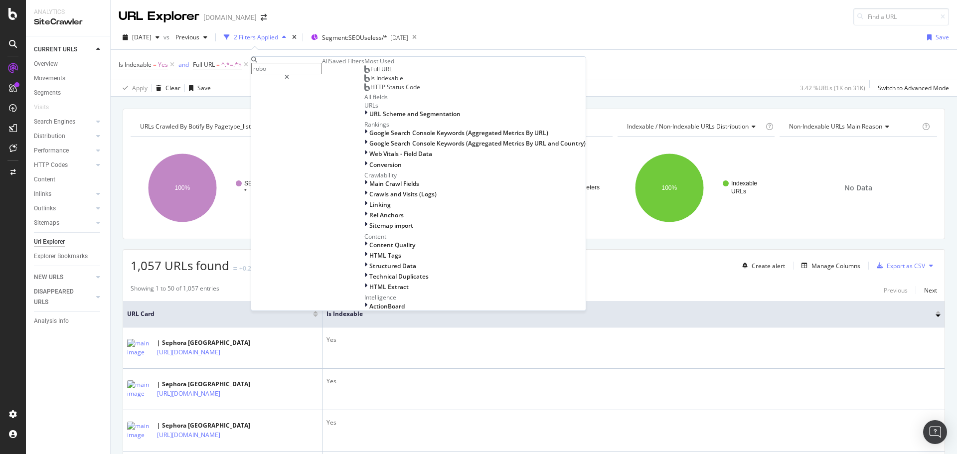
type input "robot"
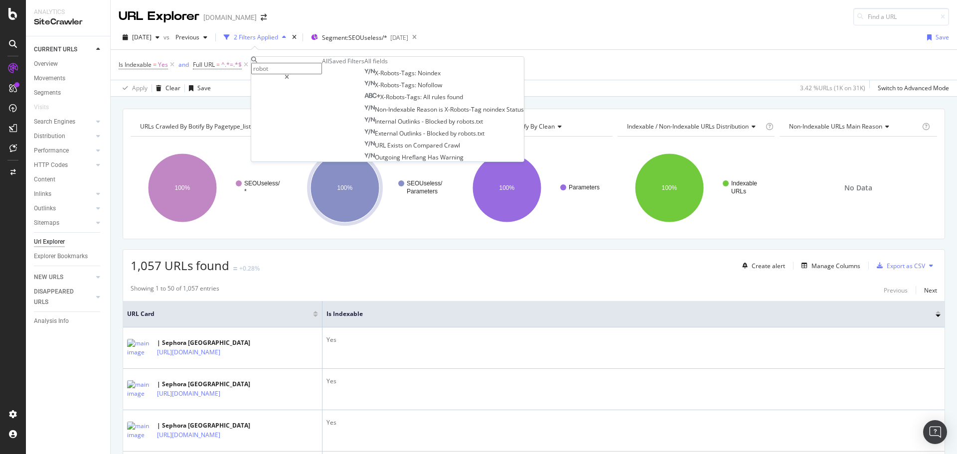
click at [483, 93] on div "Apply Clear Save 3.42 % URLs ( 1K on 31K ) Switch to Advanced Mode" at bounding box center [534, 88] width 846 height 16
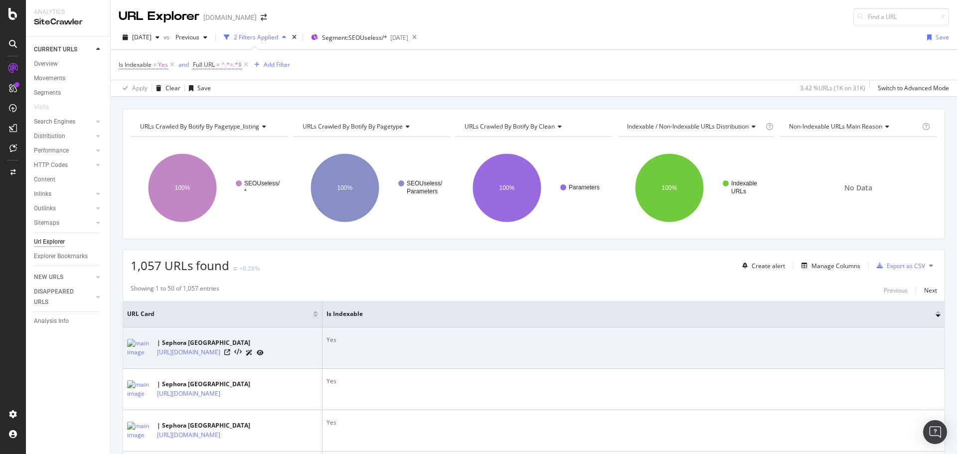
click at [253, 274] on icon at bounding box center [249, 353] width 7 height 6
click at [264, 274] on icon at bounding box center [260, 353] width 7 height 6
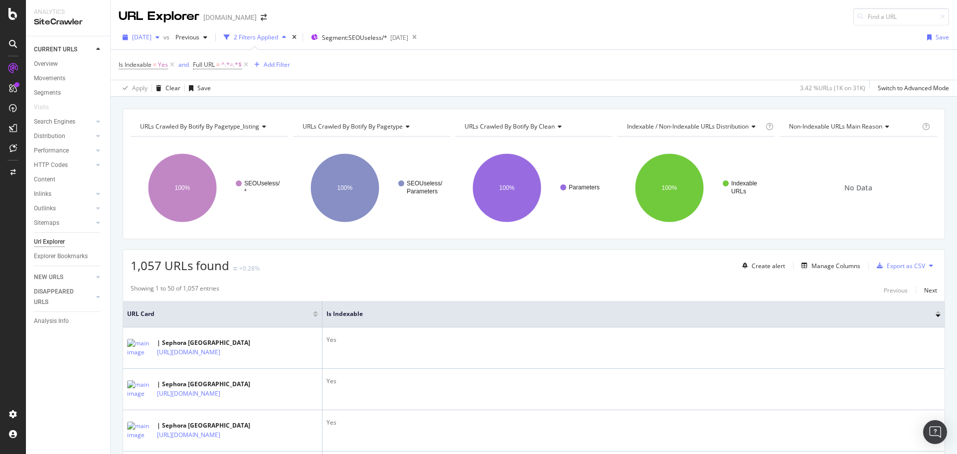
click at [149, 34] on span "[DATE]" at bounding box center [141, 37] width 19 height 8
click at [331, 87] on div "Apply Clear Save 3.42 % URLs ( 1K on 31K ) Switch to Advanced Mode" at bounding box center [534, 88] width 846 height 16
click at [163, 41] on div "[DATE]" at bounding box center [141, 37] width 45 height 15
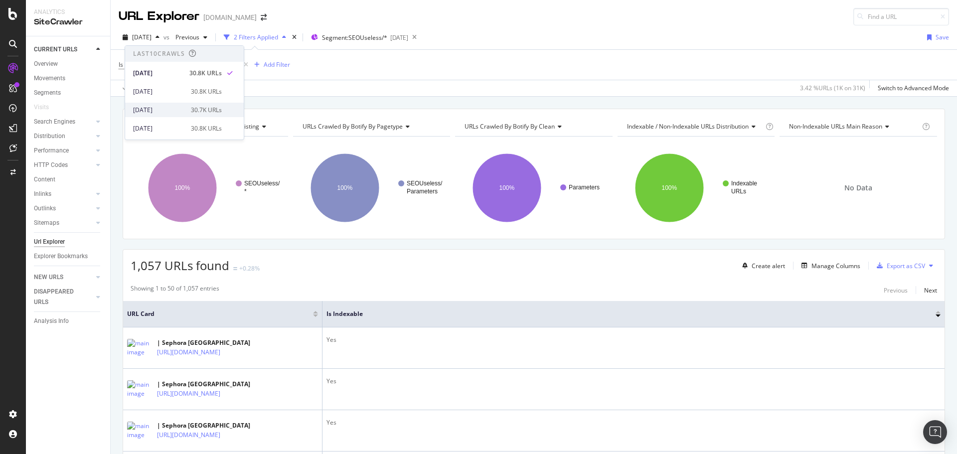
scroll to position [50, 0]
click at [184, 130] on div "2025 Jul. 18th 167K URLs" at bounding box center [177, 134] width 89 height 9
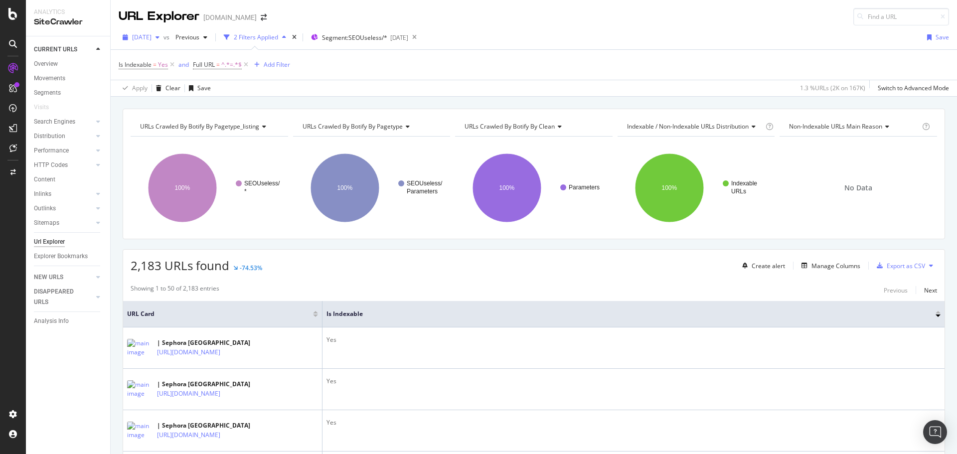
click at [137, 38] on span "2025 Jul. 18th" at bounding box center [141, 37] width 19 height 8
click at [178, 95] on div "2024 Sep. 13th 176K URLs" at bounding box center [184, 90] width 119 height 14
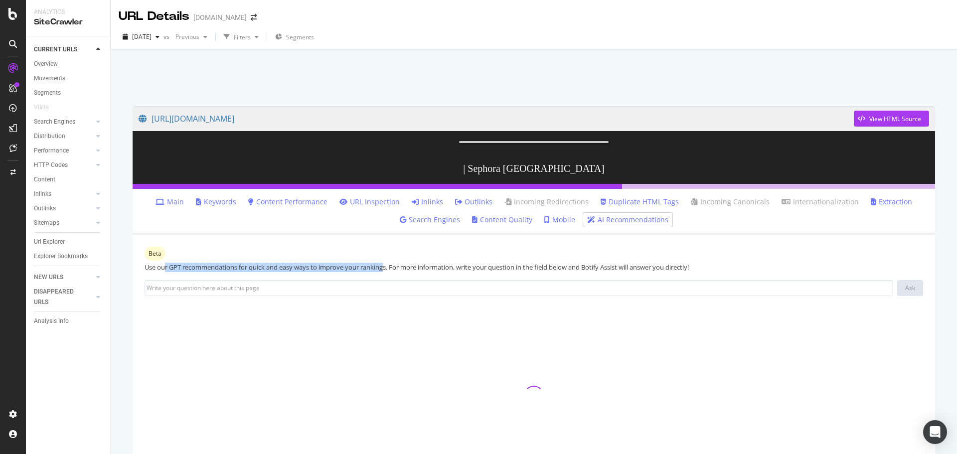
drag, startPoint x: 164, startPoint y: 272, endPoint x: 418, endPoint y: 272, distance: 254.1
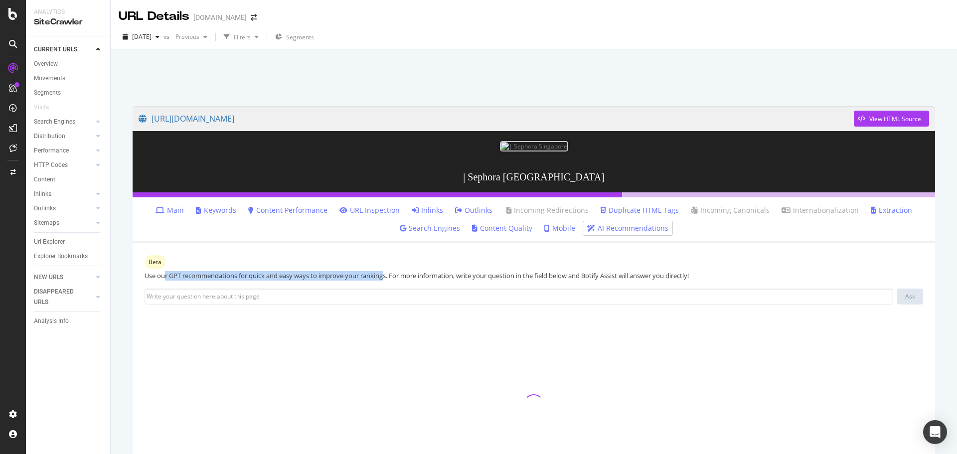
click at [416, 272] on div "Use our GPT recommendations for quick and easy ways to improve your rankings. F…" at bounding box center [533, 275] width 778 height 9
click at [421, 272] on div "Use our GPT recommendations for quick and easy ways to improve your rankings. F…" at bounding box center [533, 275] width 778 height 9
click at [172, 213] on link "Main" at bounding box center [169, 210] width 28 height 10
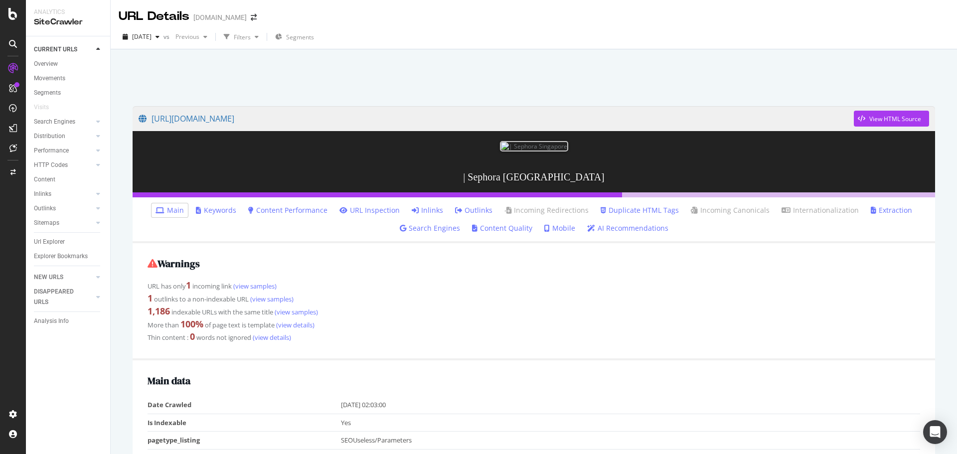
click at [356, 212] on link "URL Inspection" at bounding box center [369, 210] width 60 height 10
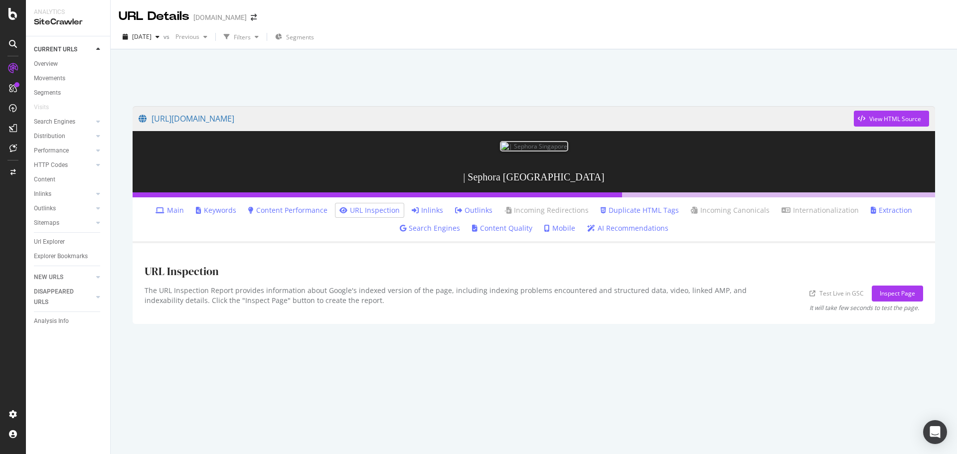
click at [437, 218] on ul "Main Keywords Content Performance URL Inspection Inlinks Outlinks Incoming Redi…" at bounding box center [534, 220] width 802 height 46
click at [449, 231] on link "Search Engines" at bounding box center [430, 228] width 60 height 10
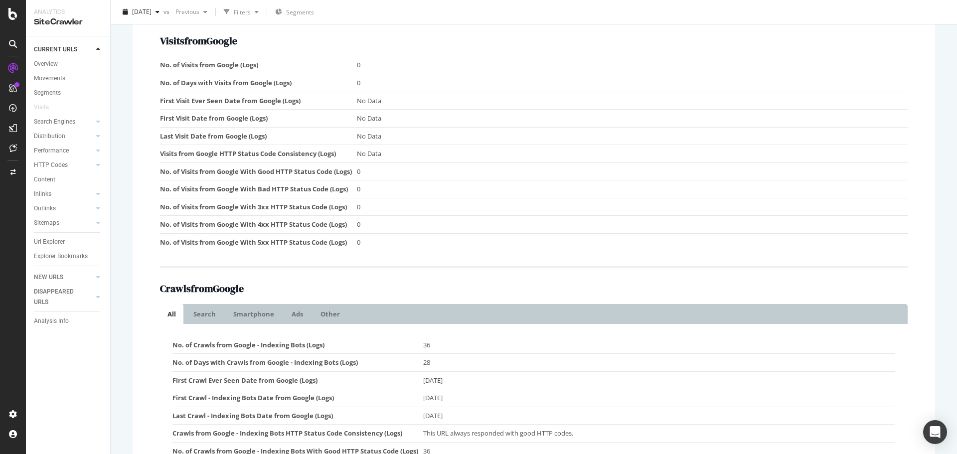
scroll to position [103, 0]
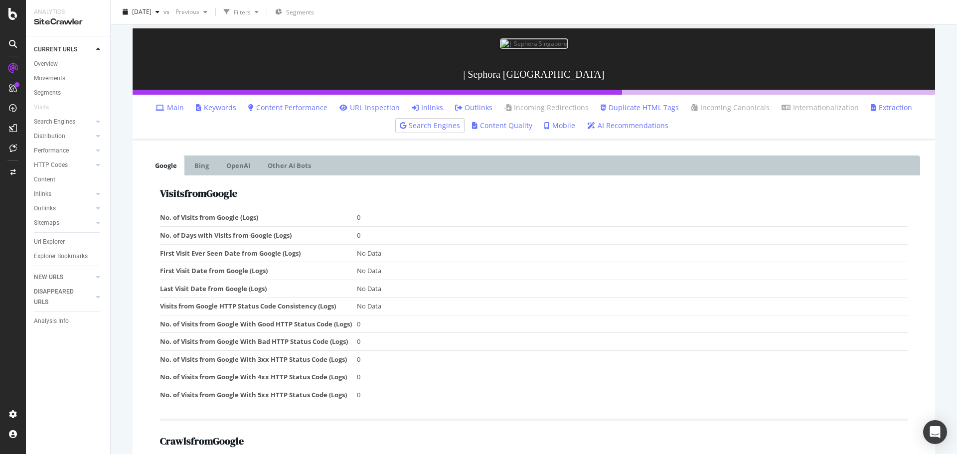
click at [164, 109] on icon at bounding box center [159, 107] width 9 height 7
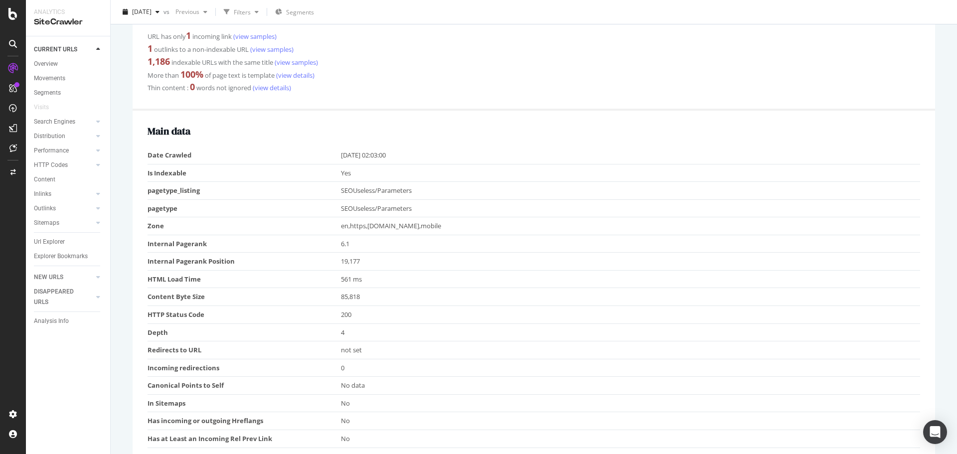
scroll to position [50, 0]
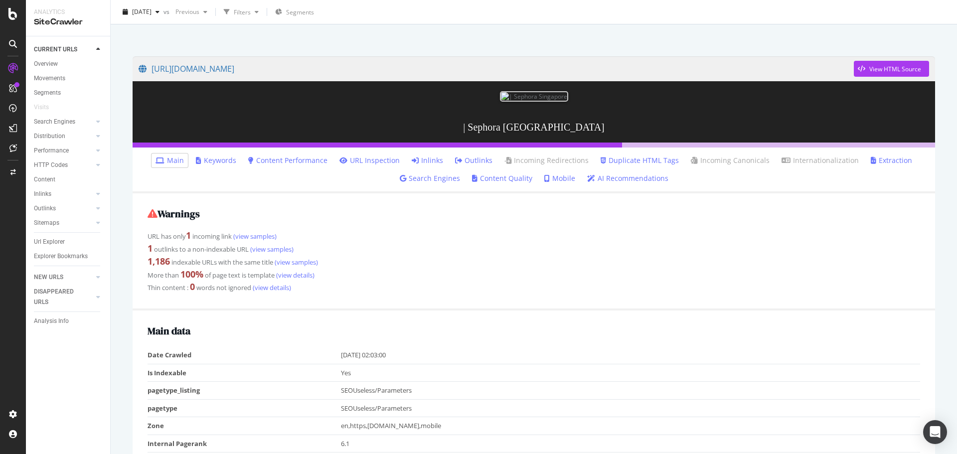
click at [225, 166] on li "Keywords" at bounding box center [216, 160] width 48 height 14
click at [222, 156] on link "Keywords" at bounding box center [216, 160] width 40 height 10
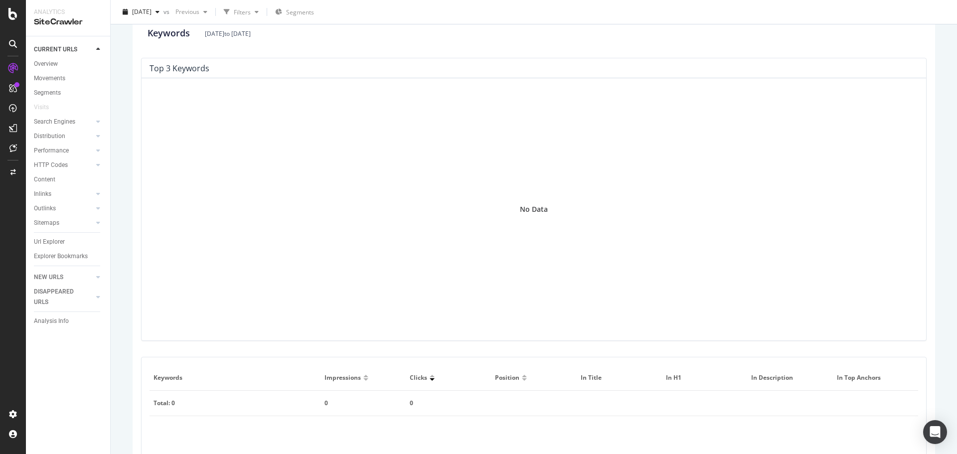
scroll to position [31, 0]
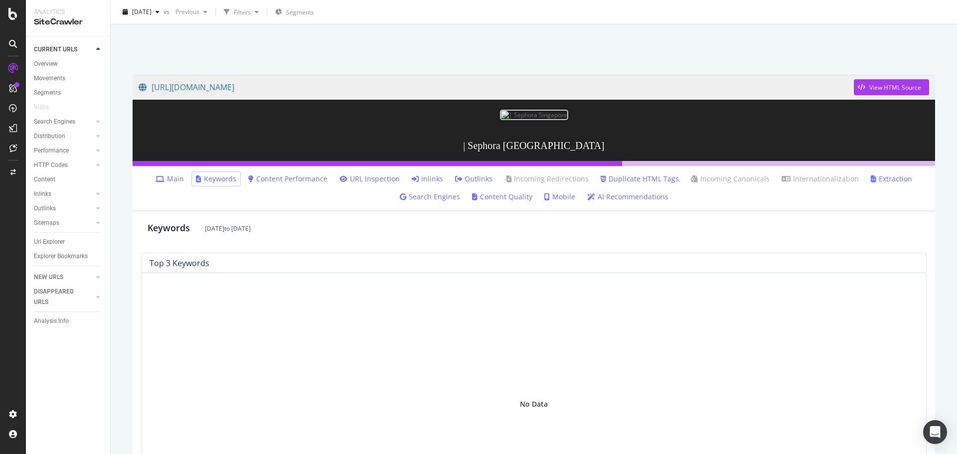
click at [277, 190] on ul "Main Keywords Content Performance URL Inspection Inlinks Outlinks Incoming Redi…" at bounding box center [534, 189] width 802 height 46
click at [268, 176] on link "Content Performance" at bounding box center [287, 179] width 79 height 10
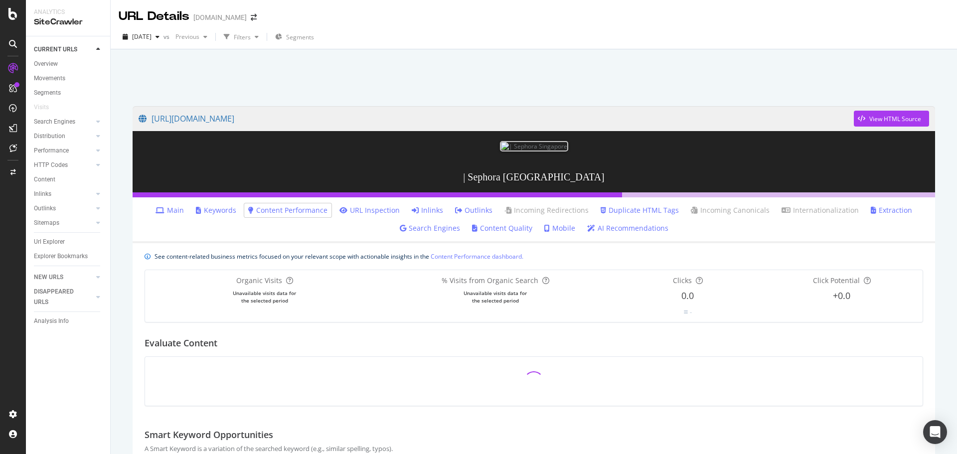
click at [362, 210] on link "URL Inspection" at bounding box center [369, 210] width 60 height 10
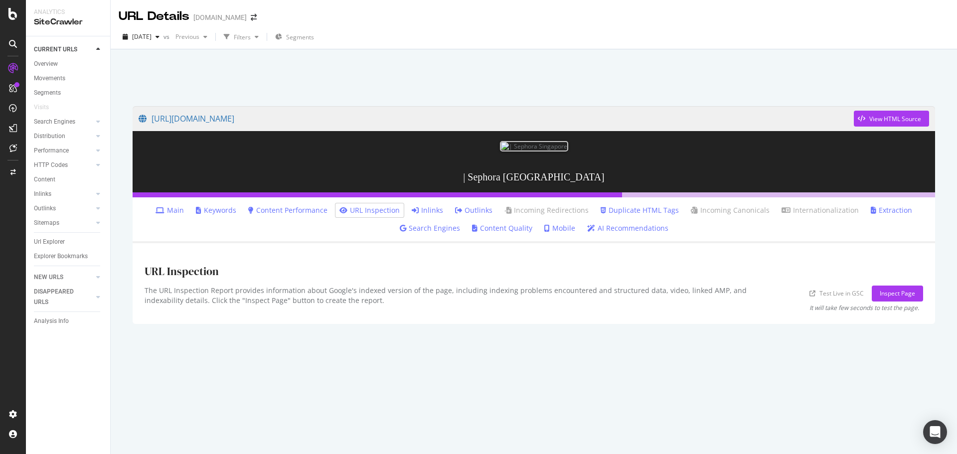
click at [418, 208] on icon at bounding box center [415, 210] width 7 height 7
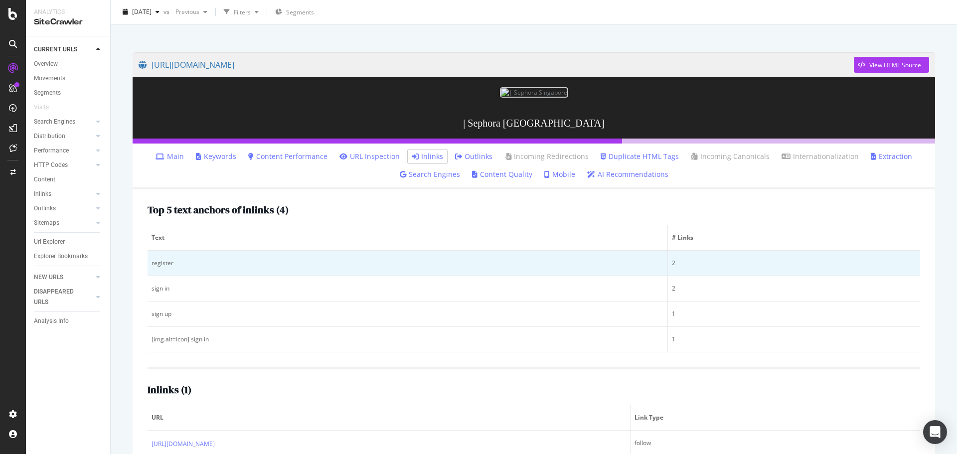
scroll to position [109, 0]
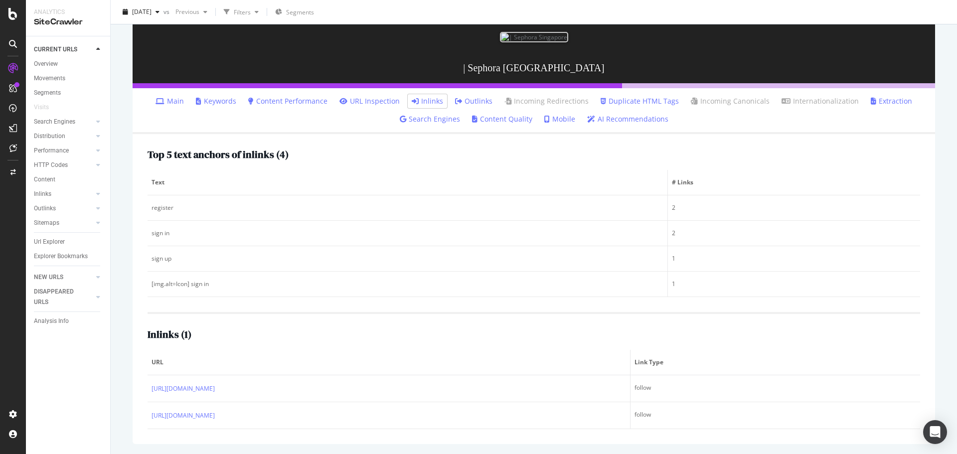
click at [632, 100] on link "Duplicate HTML Tags" at bounding box center [639, 101] width 78 height 10
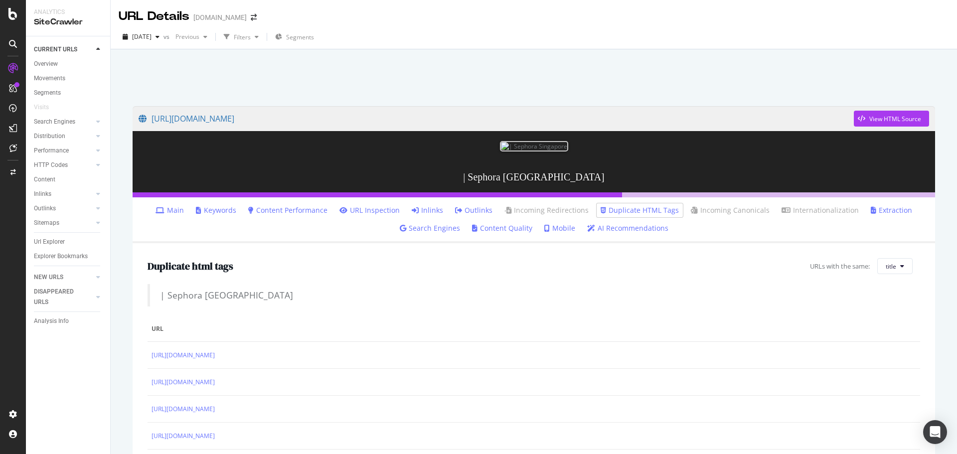
click at [870, 212] on link "Extraction" at bounding box center [890, 210] width 41 height 10
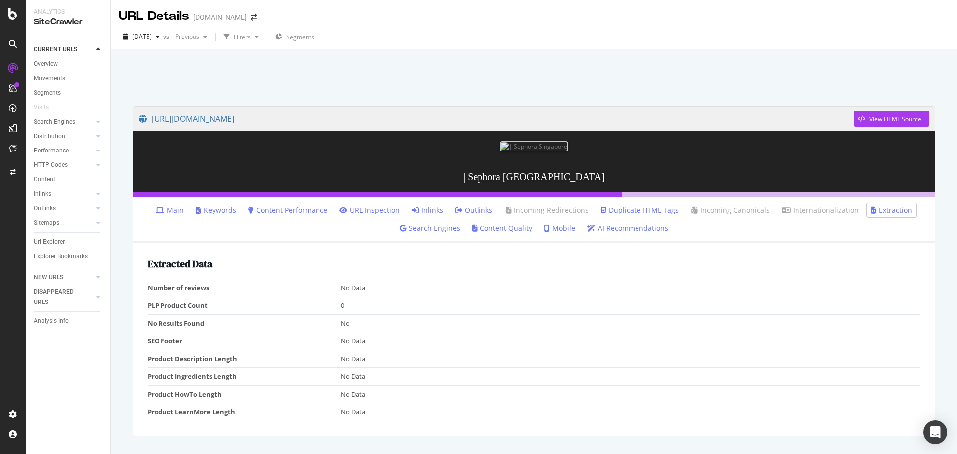
click at [410, 231] on link "Search Engines" at bounding box center [430, 228] width 60 height 10
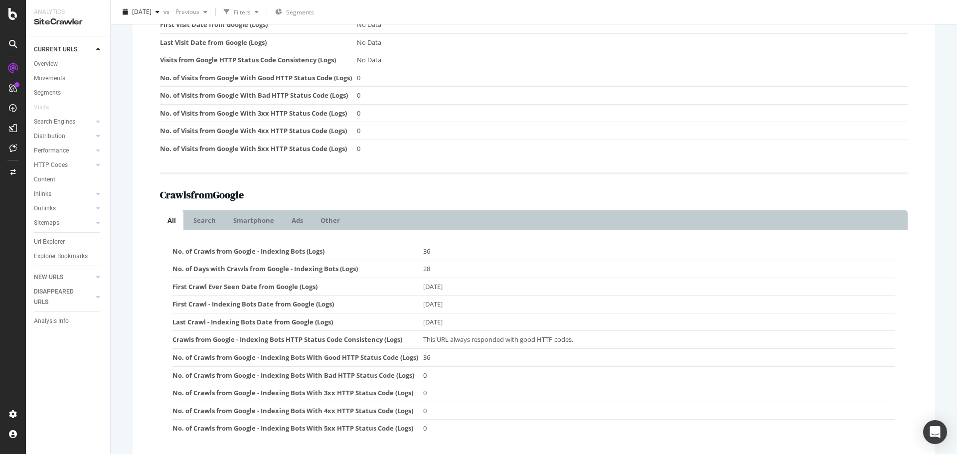
scroll to position [50, 0]
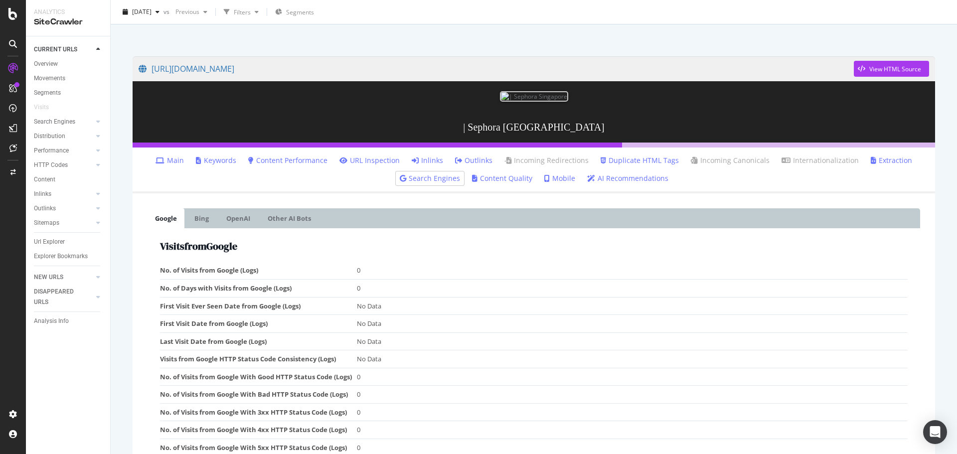
click at [508, 179] on link "Content Quality" at bounding box center [502, 178] width 60 height 10
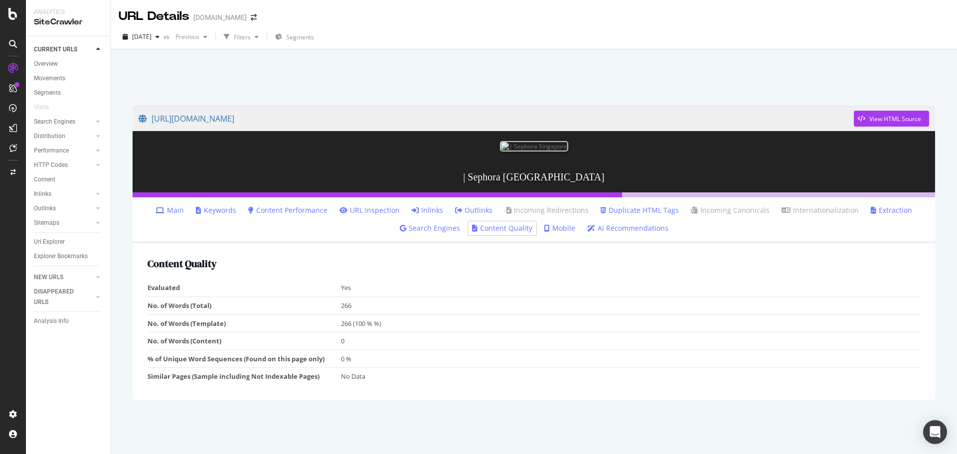
click at [556, 231] on link "Mobile" at bounding box center [559, 228] width 31 height 10
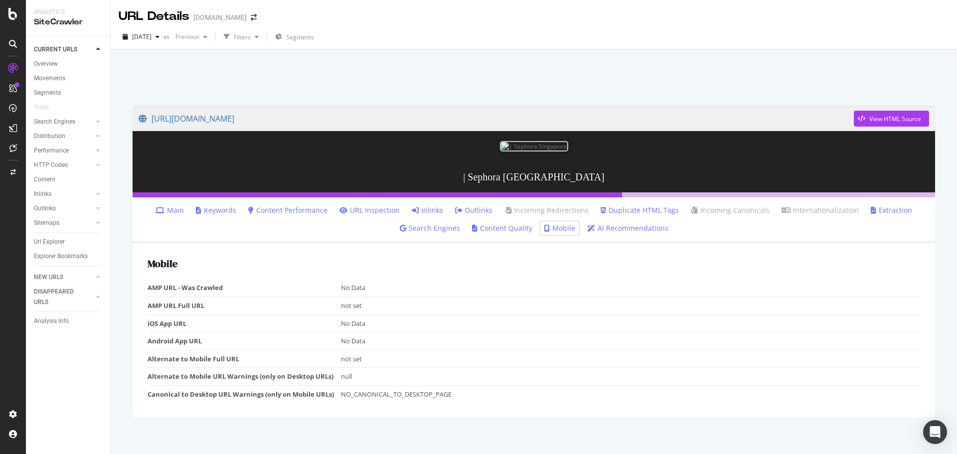
click at [591, 223] on link "AI Recommendations" at bounding box center [627, 228] width 81 height 10
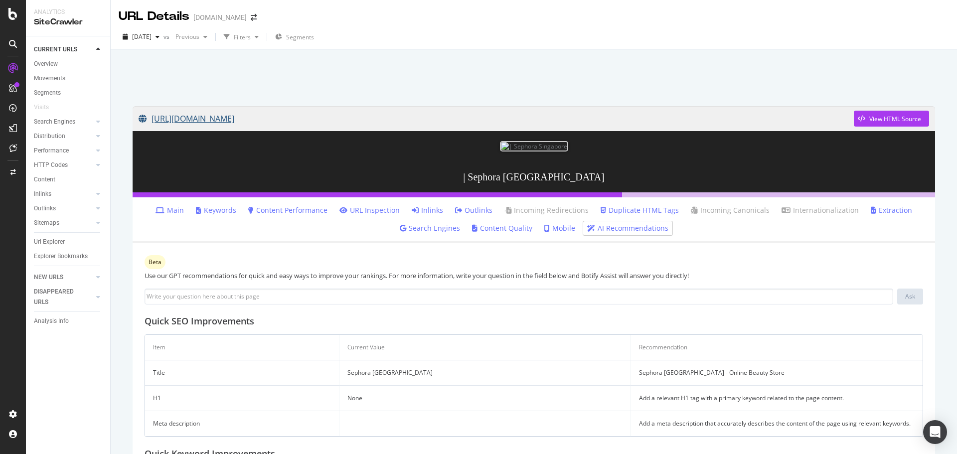
drag, startPoint x: 147, startPoint y: 105, endPoint x: 497, endPoint y: 110, distance: 349.8
click at [497, 110] on div "https://www.sephora.sg/sign_in?return_to=%2Fcategories%2Fclean%3Fpage%3D15 View…" at bounding box center [534, 378] width 822 height 565
copy link "[URL][DOMAIN_NAME]"
